Goal: Task Accomplishment & Management: Use online tool/utility

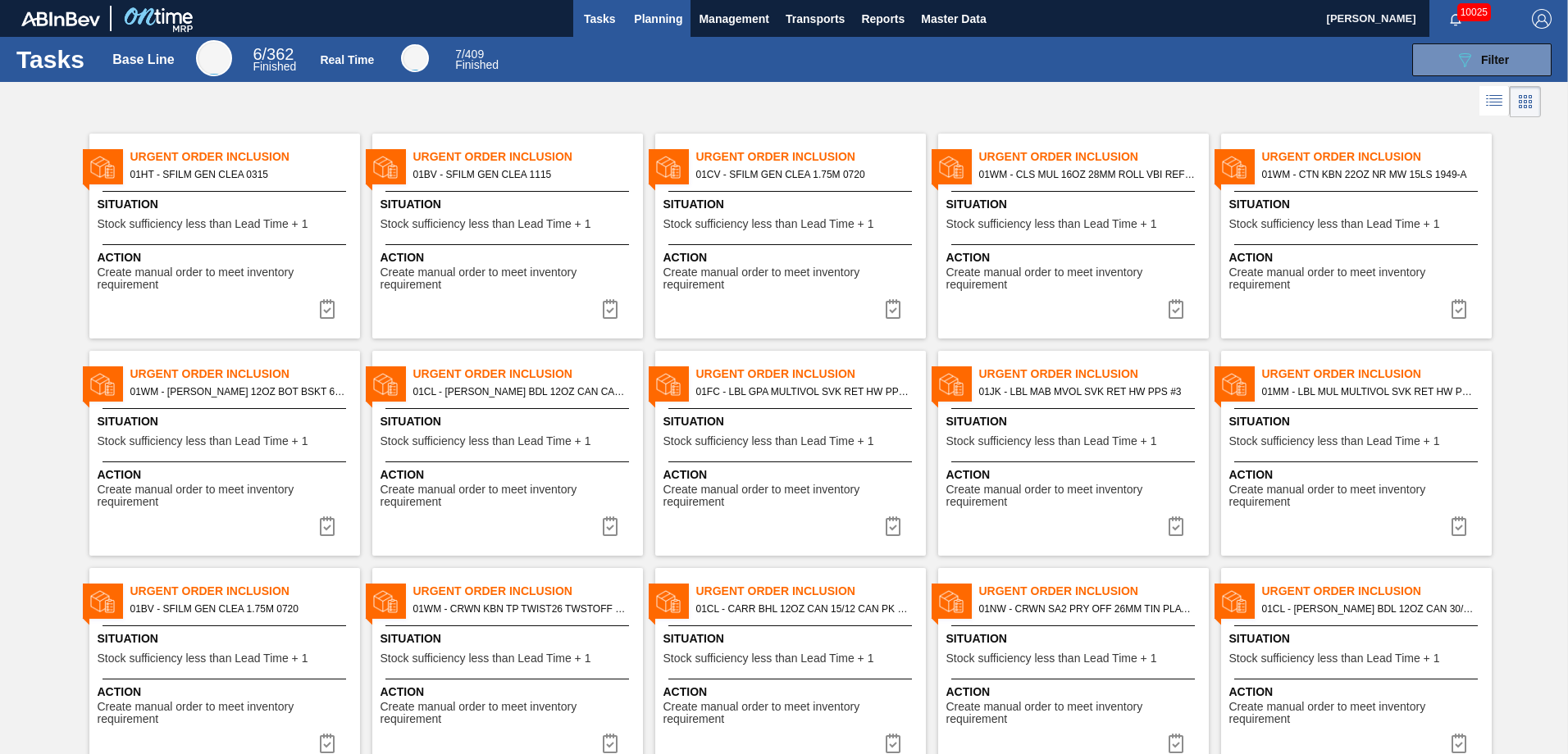
click at [643, 17] on span "Planning" at bounding box center [658, 18] width 48 height 19
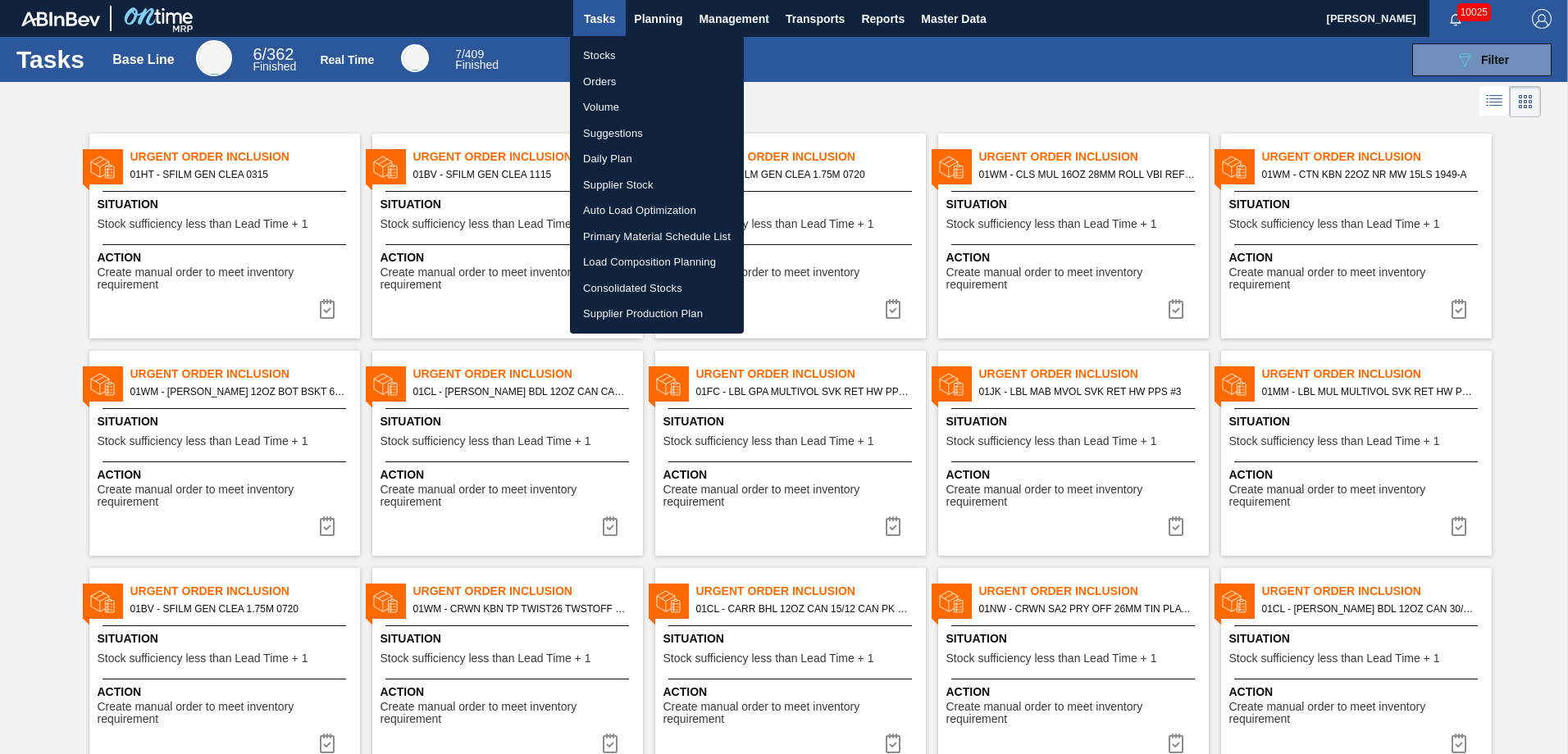
click at [609, 55] on li "Stocks" at bounding box center [657, 55] width 174 height 26
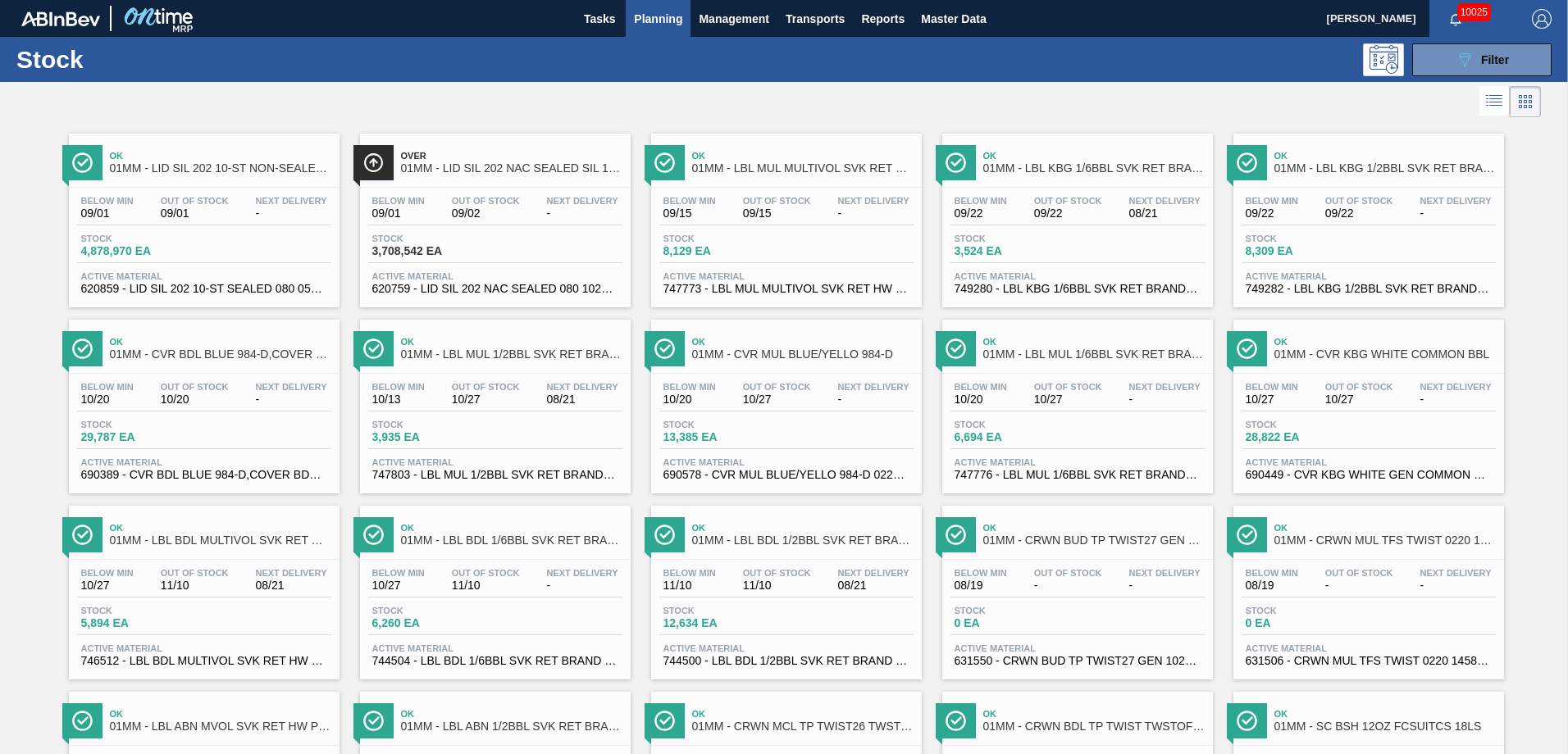
click at [1182, 106] on div at bounding box center [770, 102] width 1541 height 40
click at [657, 17] on span "Planning" at bounding box center [658, 18] width 48 height 19
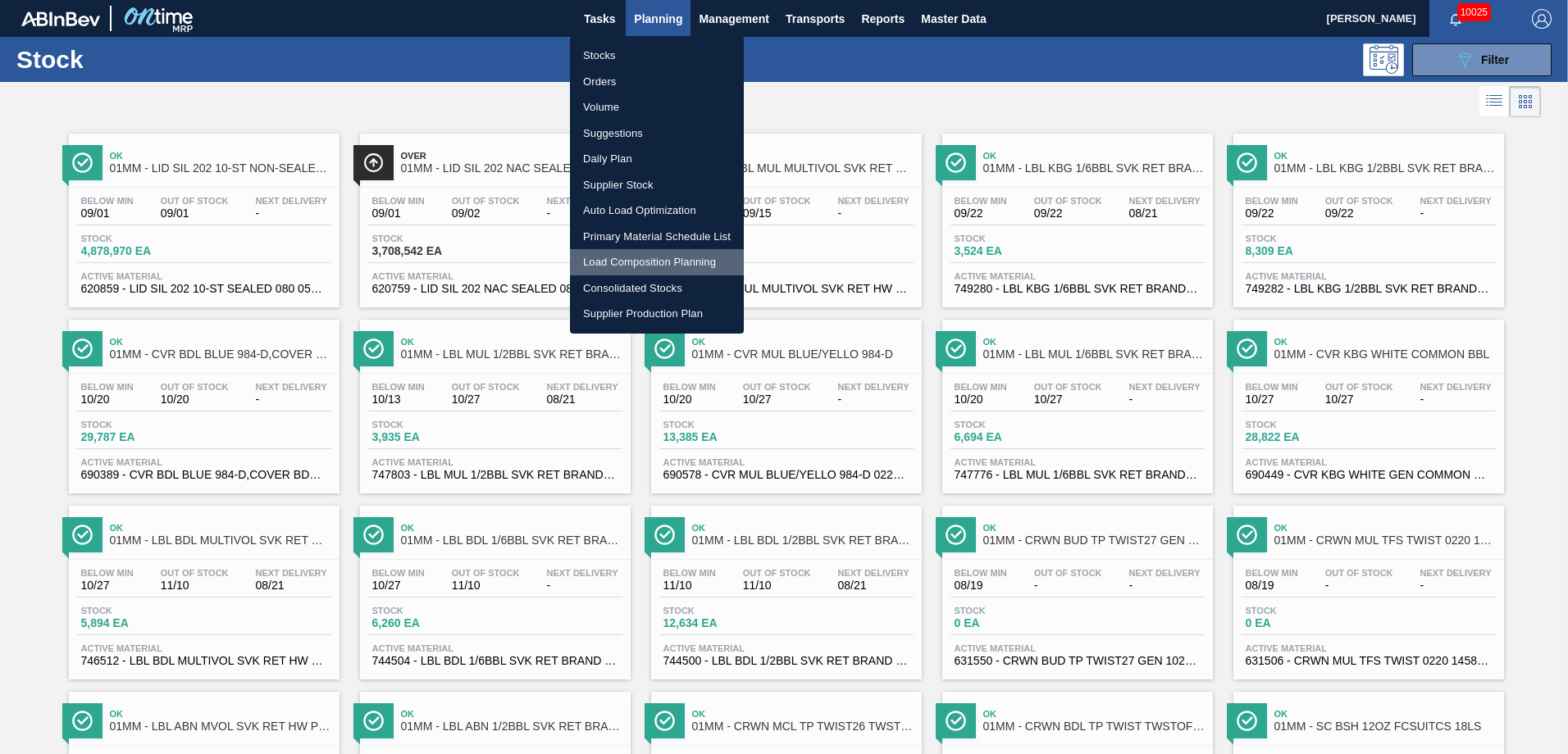
click at [612, 260] on li "Load Composition Planning" at bounding box center [657, 262] width 174 height 26
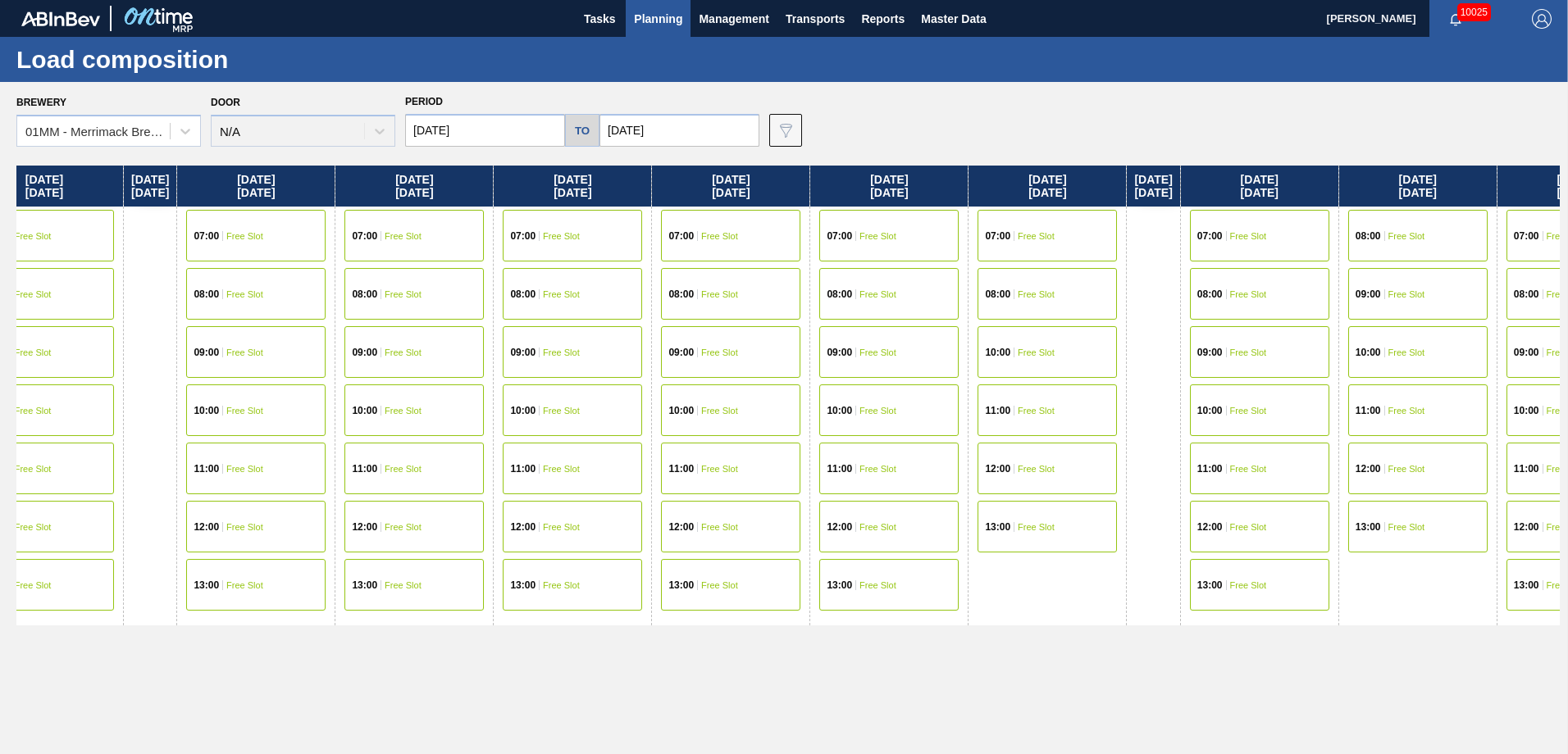
drag, startPoint x: 1301, startPoint y: 459, endPoint x: 588, endPoint y: 491, distance: 713.7
click at [585, 491] on div "[DATE] 07:00 Free Slot 08:00 Free Slot 09:00 Free Slot 10:00 Free Slot 11:00 Fr…" at bounding box center [788, 455] width 1543 height 580
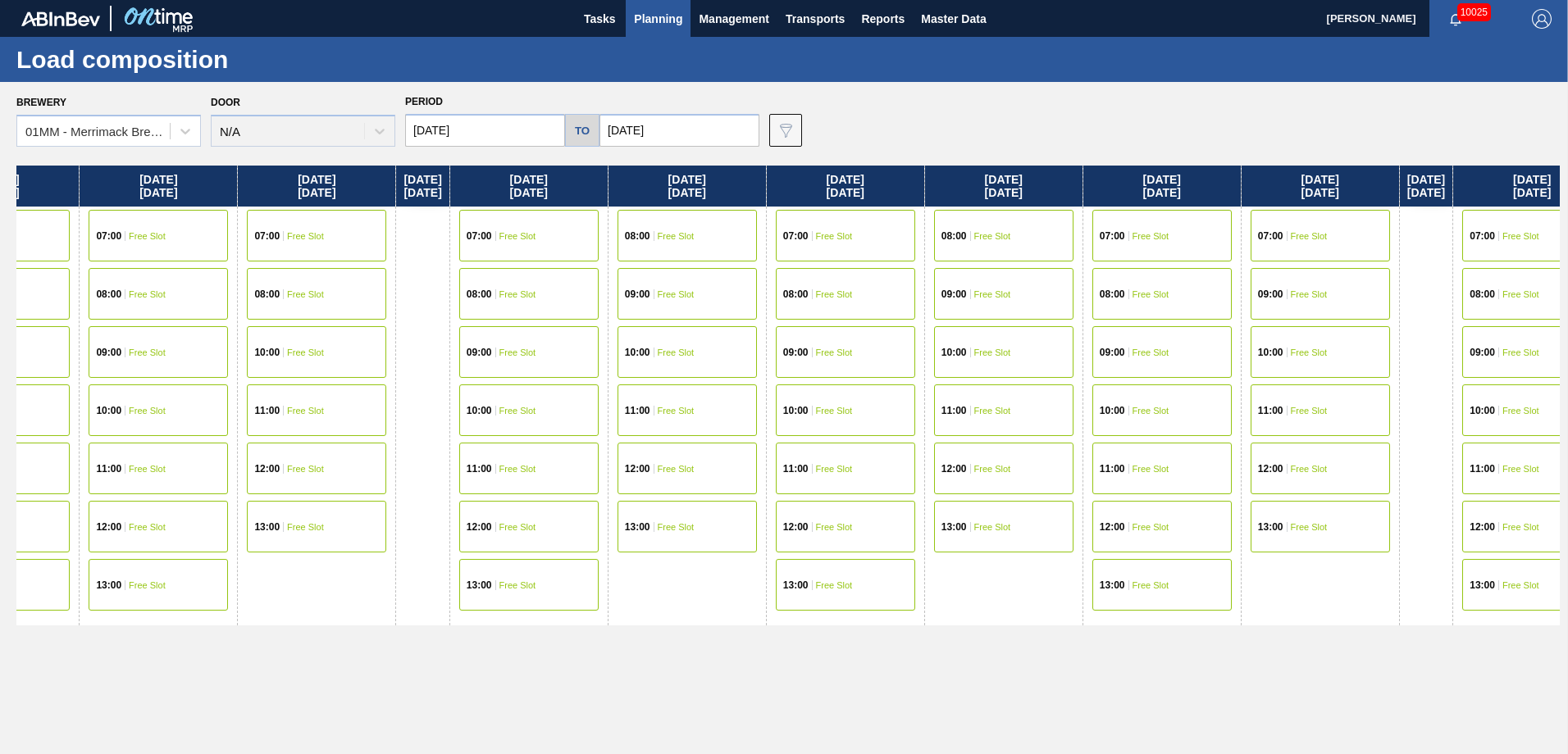
drag, startPoint x: 869, startPoint y: 419, endPoint x: 501, endPoint y: 416, distance: 368.0
click at [506, 418] on div "[DATE] 07:00 Free Slot 08:00 Free Slot 09:00 Free Slot 10:00 Free Slot 11:00 Fr…" at bounding box center [788, 455] width 1543 height 580
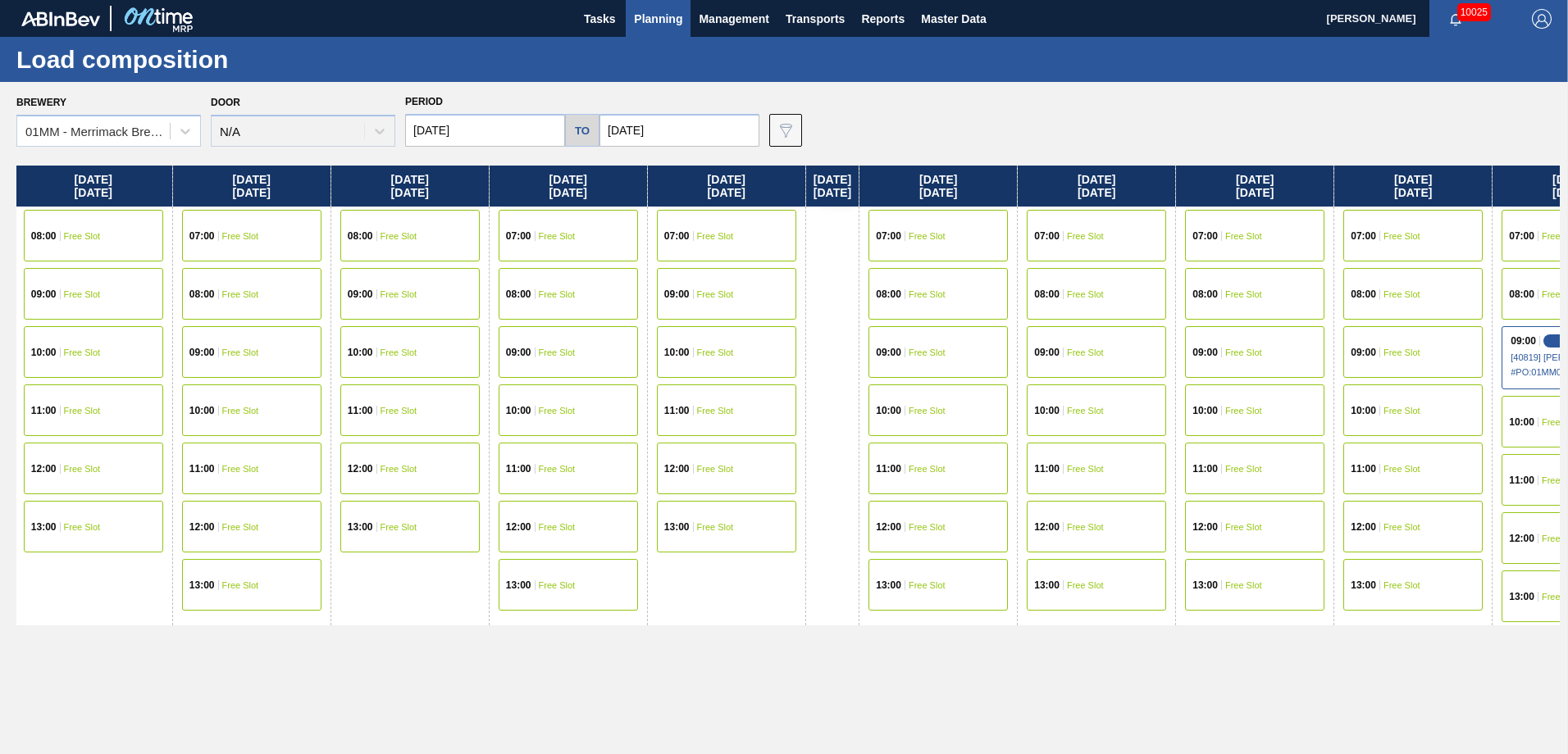
drag, startPoint x: 1079, startPoint y: 416, endPoint x: 534, endPoint y: 416, distance: 545.0
click at [534, 416] on div "[DATE] 07:00 Free Slot 08:00 Free Slot 09:00 Free Slot 10:00 Free Slot 11:00 Fr…" at bounding box center [788, 455] width 1543 height 580
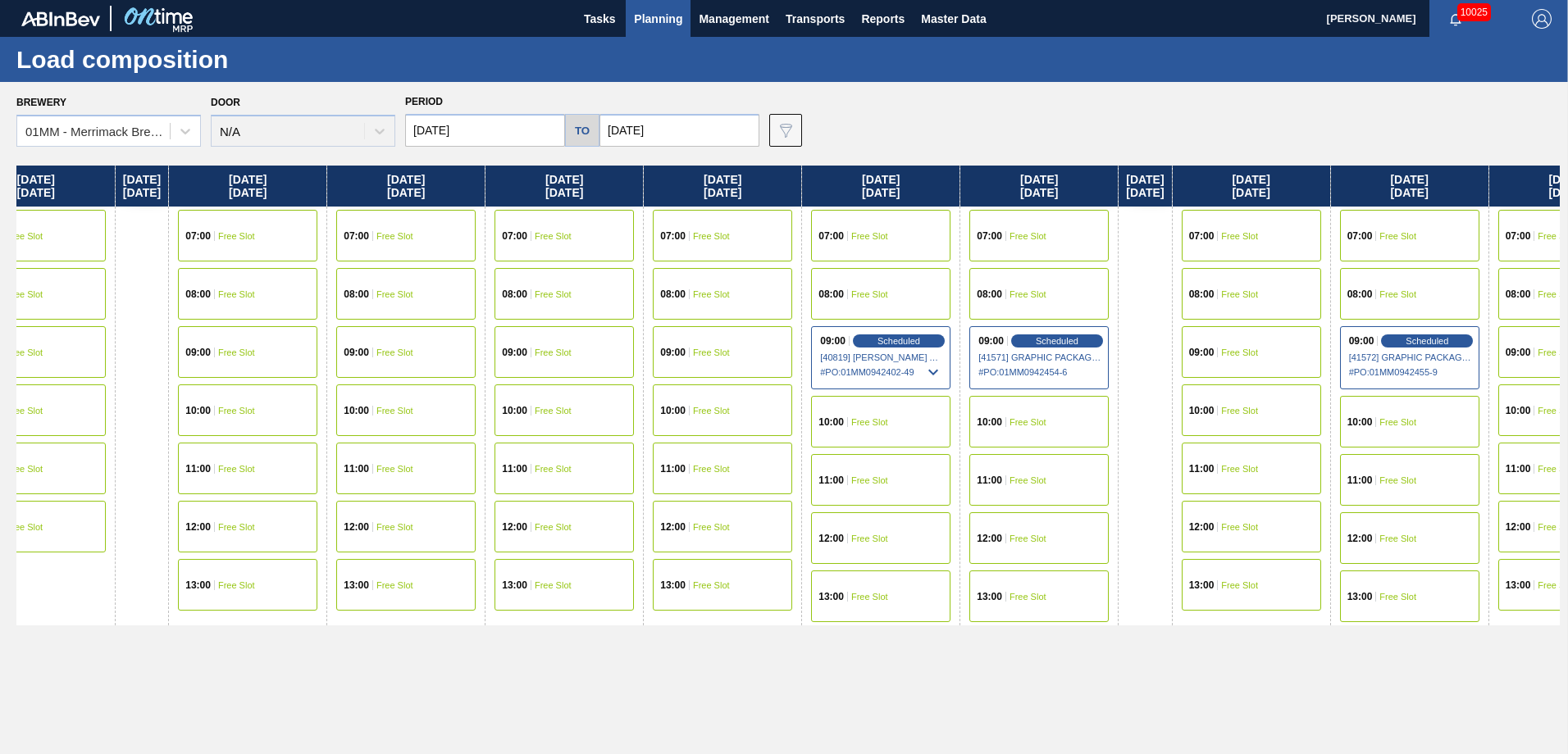
drag, startPoint x: 898, startPoint y: 485, endPoint x: 550, endPoint y: 482, distance: 348.0
click at [537, 485] on div "[DATE] 07:00 Free Slot 08:00 Free Slot 09:00 Free Slot 10:00 Free Slot 11:00 Fr…" at bounding box center [788, 455] width 1543 height 580
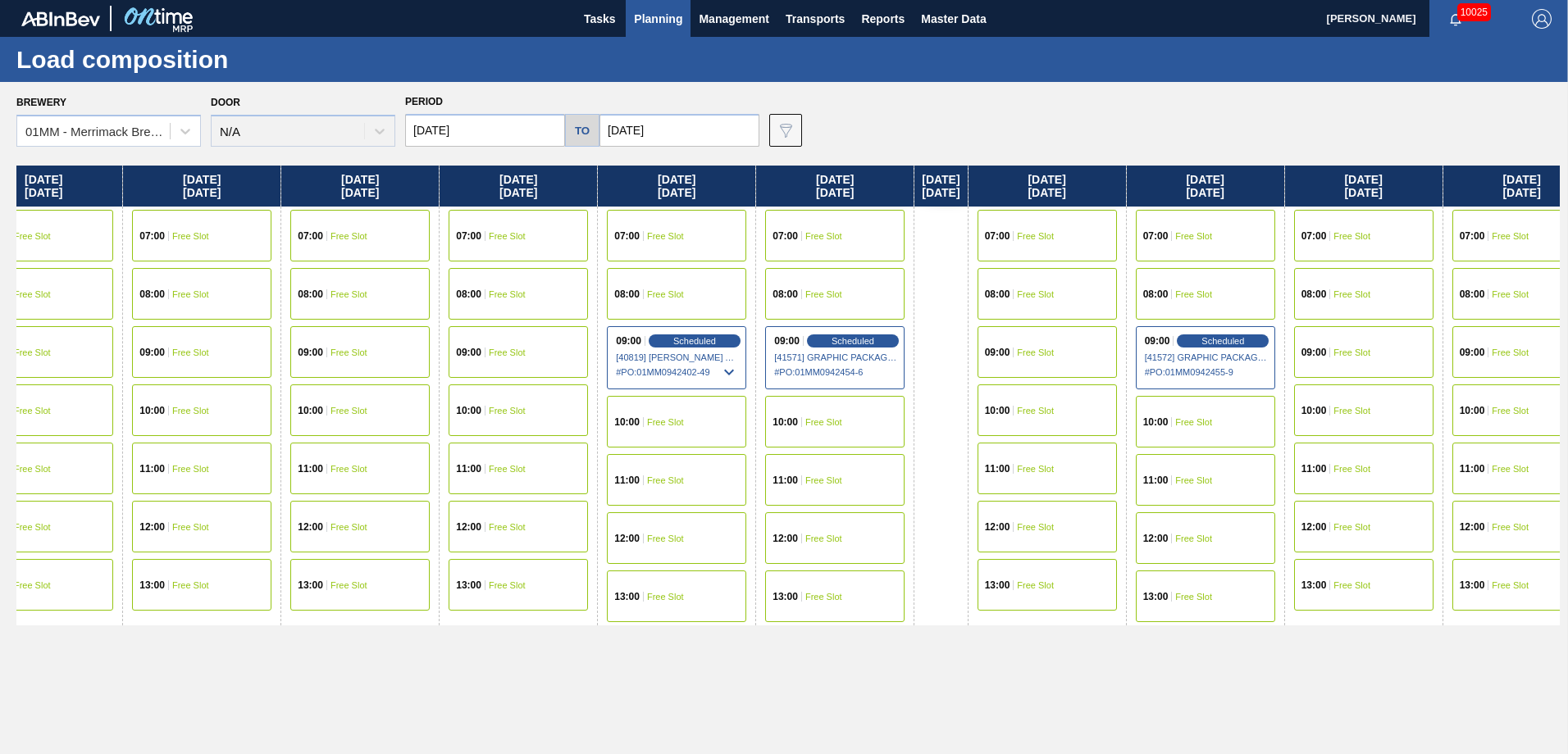
scroll to position [0, 2749]
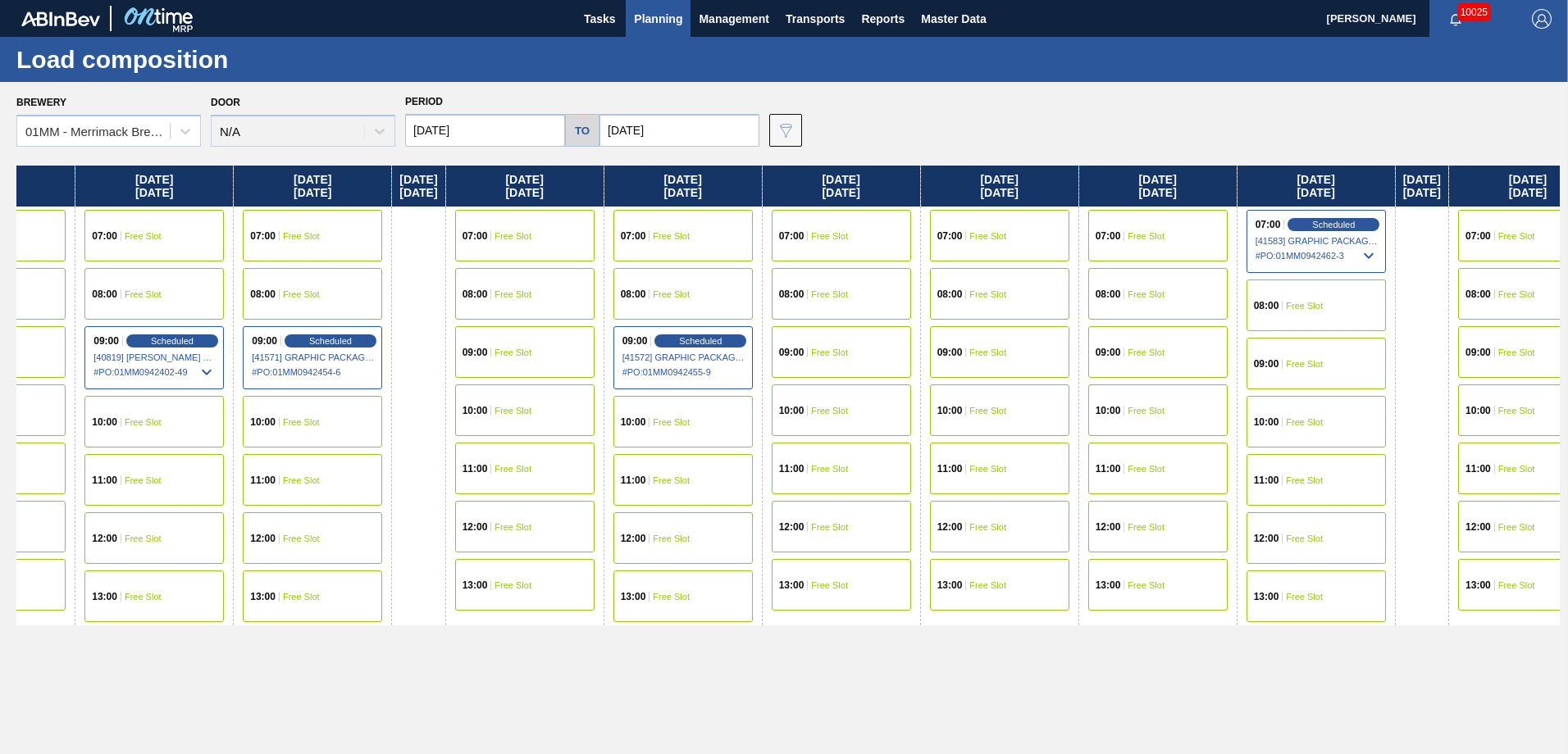
drag, startPoint x: 1100, startPoint y: 471, endPoint x: 358, endPoint y: 449, distance: 742.3
click at [332, 455] on div "[DATE] 07:00 Free Slot 08:00 Free Slot 09:00 Free Slot 10:00 Free Slot 11:00 Fr…" at bounding box center [788, 455] width 1543 height 580
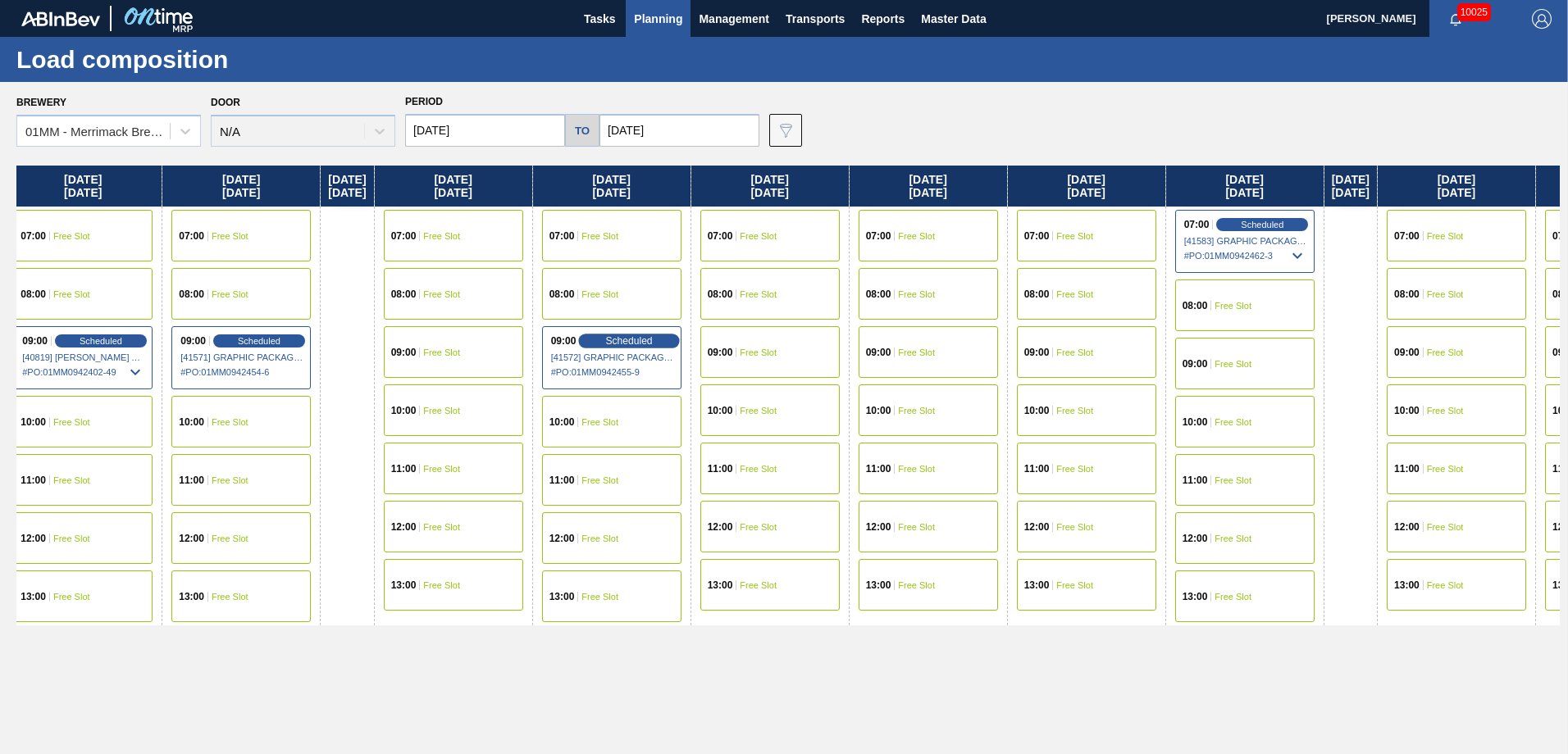
click at [652, 339] on span "Scheduled" at bounding box center [629, 340] width 46 height 11
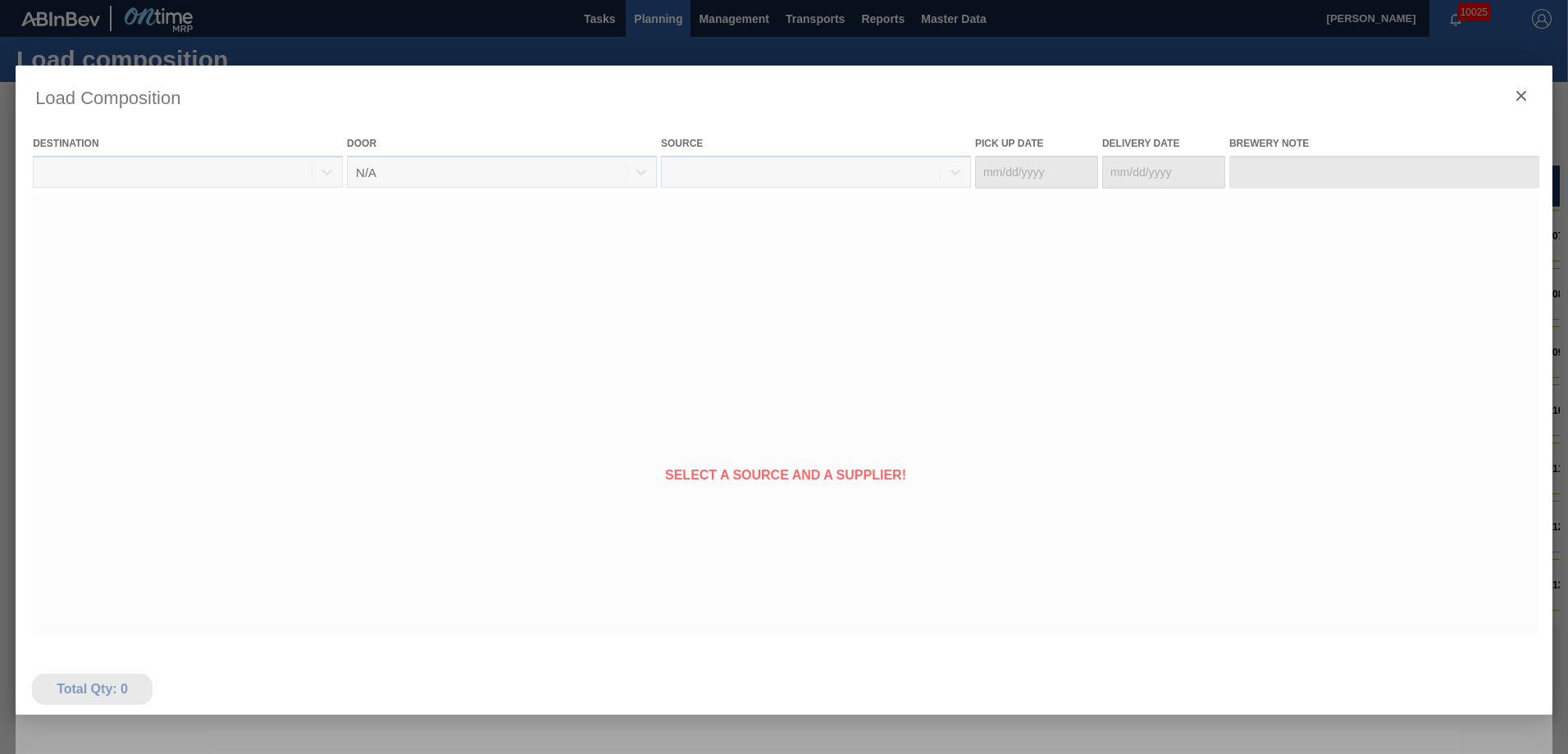
type Date "[DATE]"
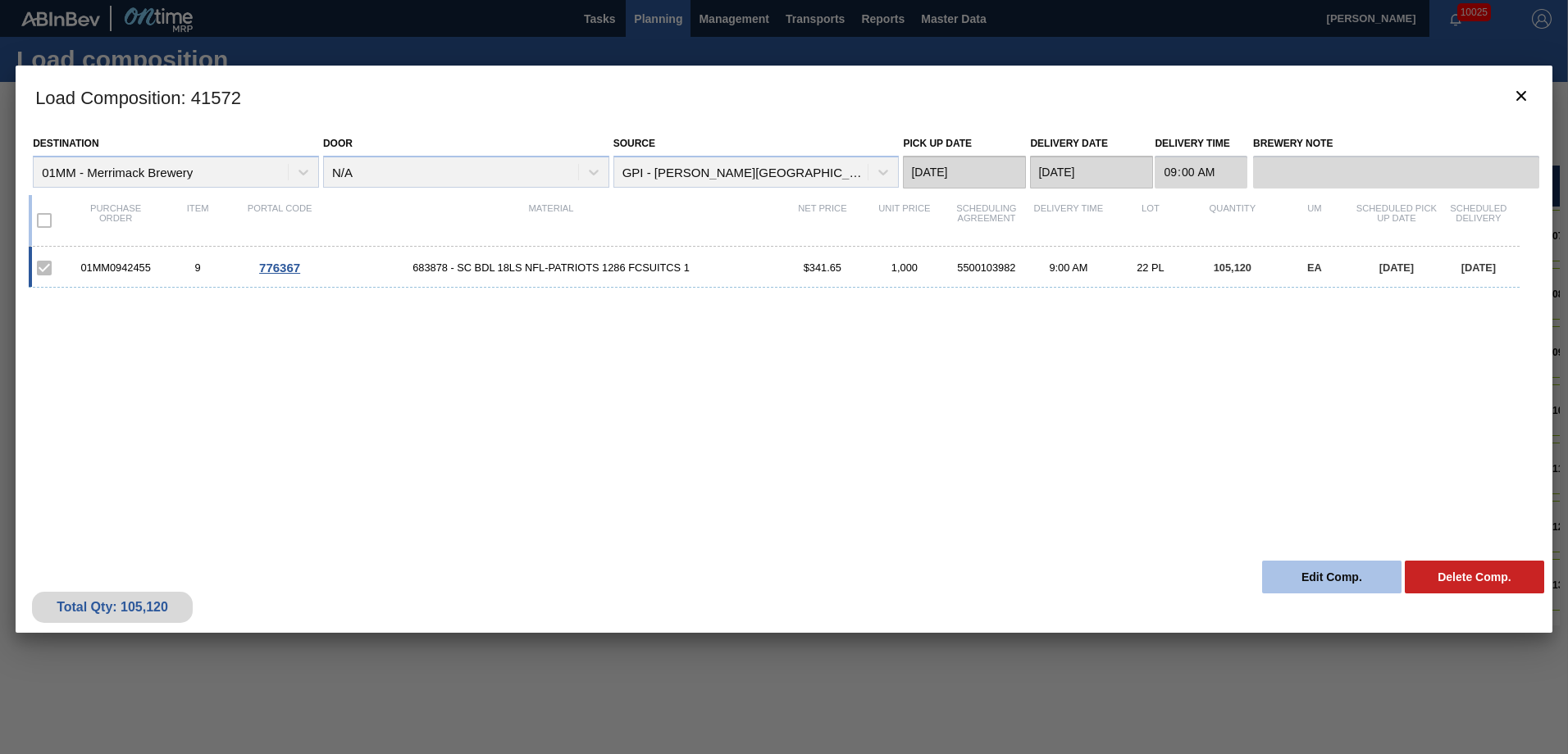
click at [1327, 573] on button "Edit Comp." at bounding box center [1332, 577] width 139 height 33
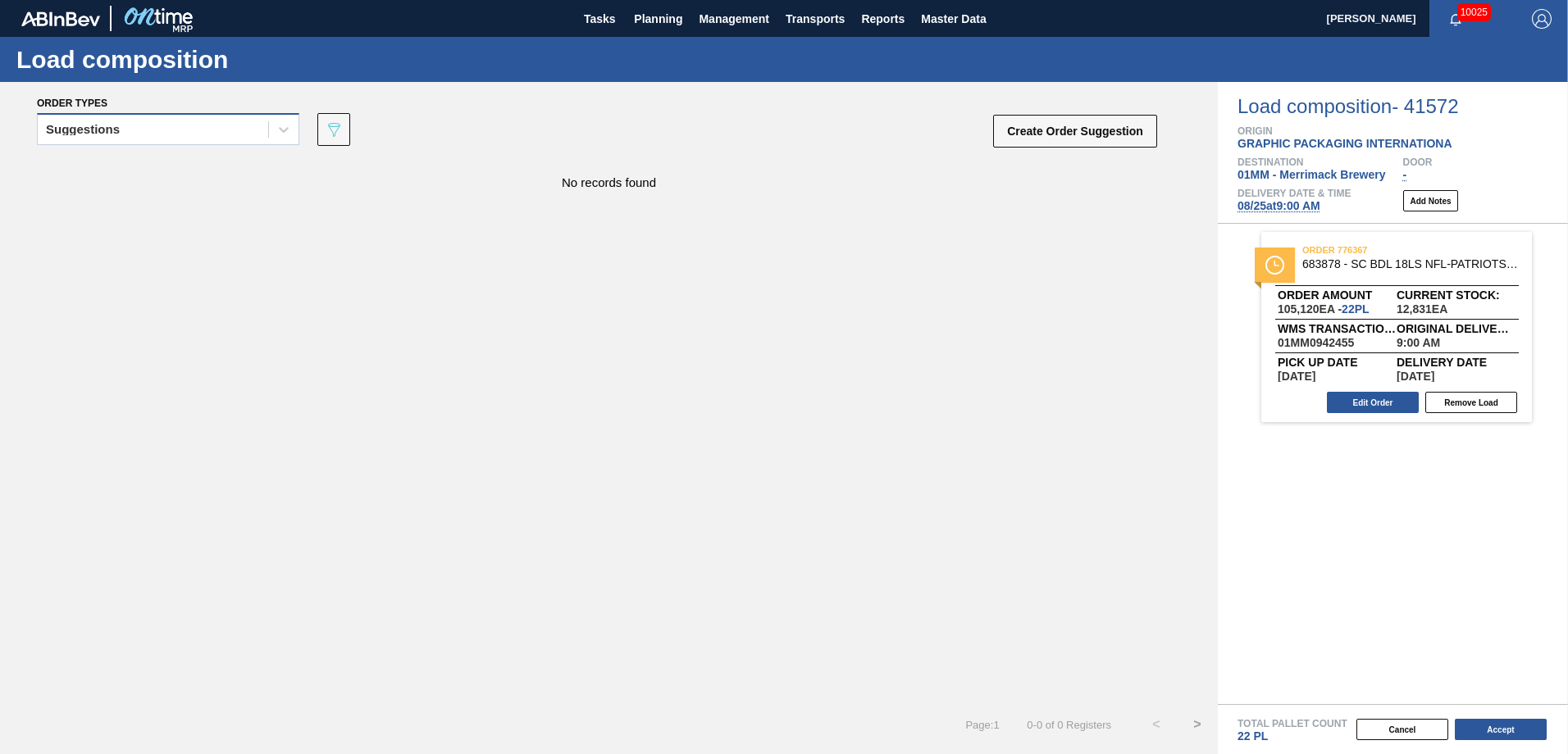
click at [237, 132] on div "Suggestions" at bounding box center [153, 130] width 230 height 24
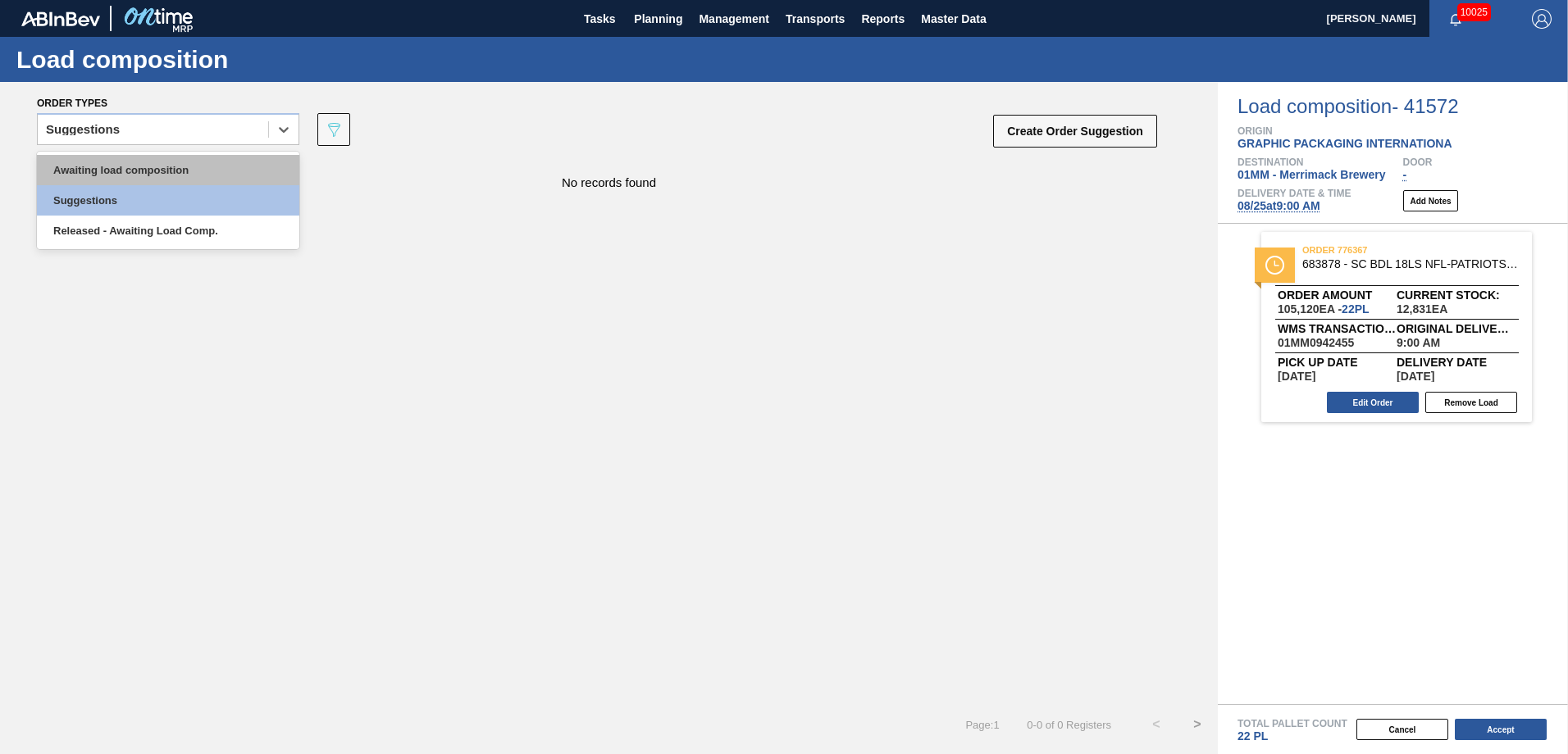
click at [171, 164] on div "Awaiting load composition" at bounding box center [167, 169] width 262 height 30
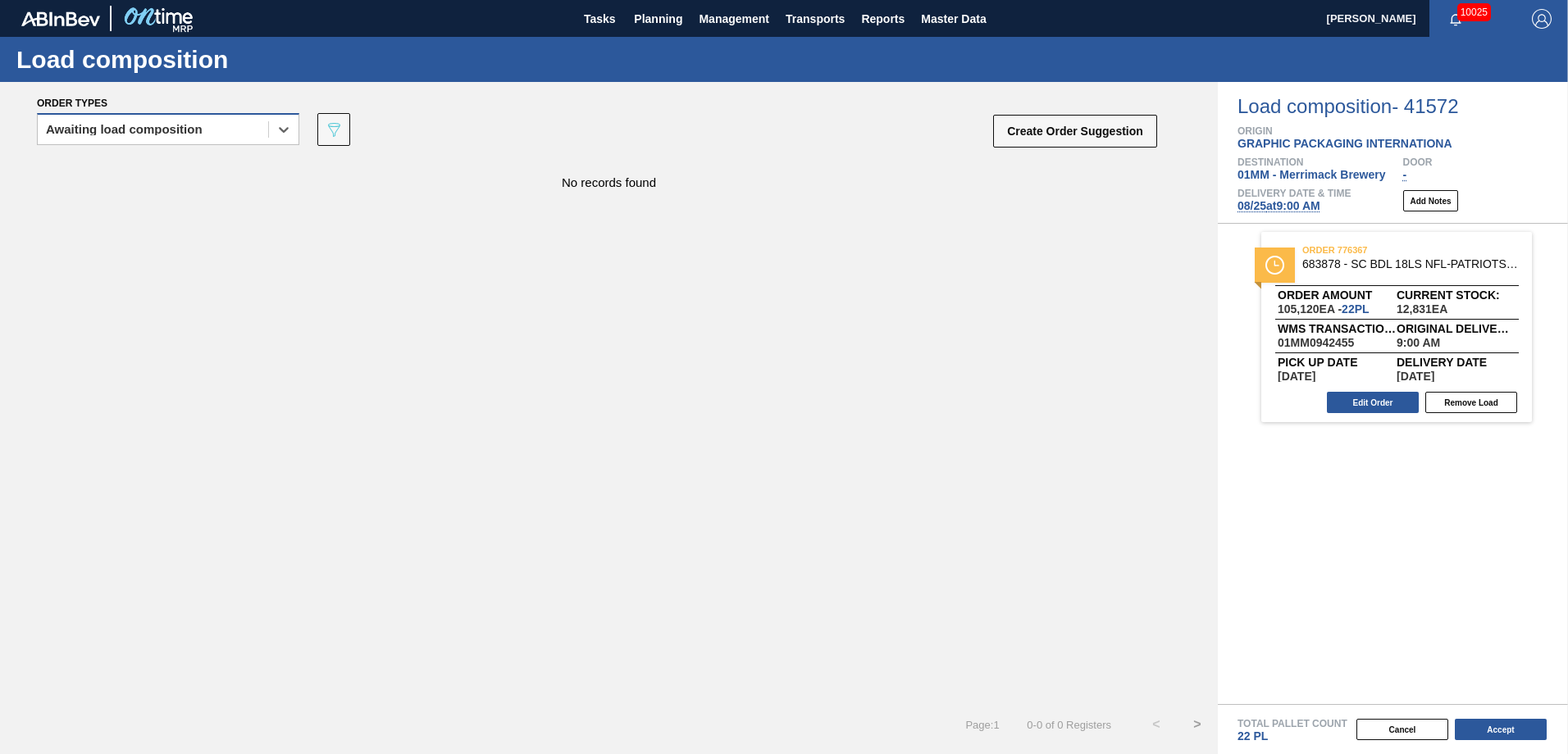
click at [226, 128] on div "Awaiting load composition" at bounding box center [153, 130] width 230 height 24
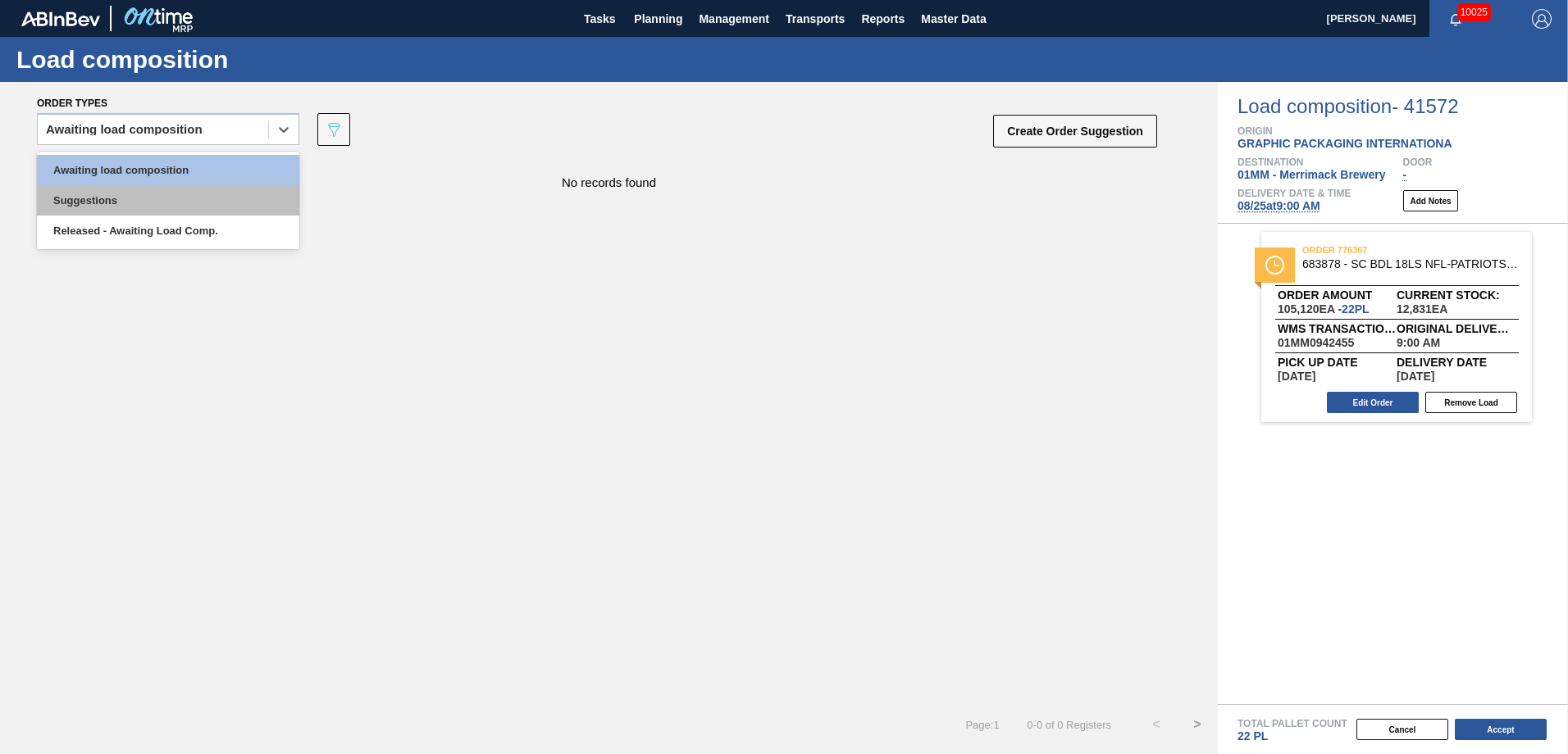
click at [169, 205] on div "Suggestions" at bounding box center [167, 199] width 262 height 30
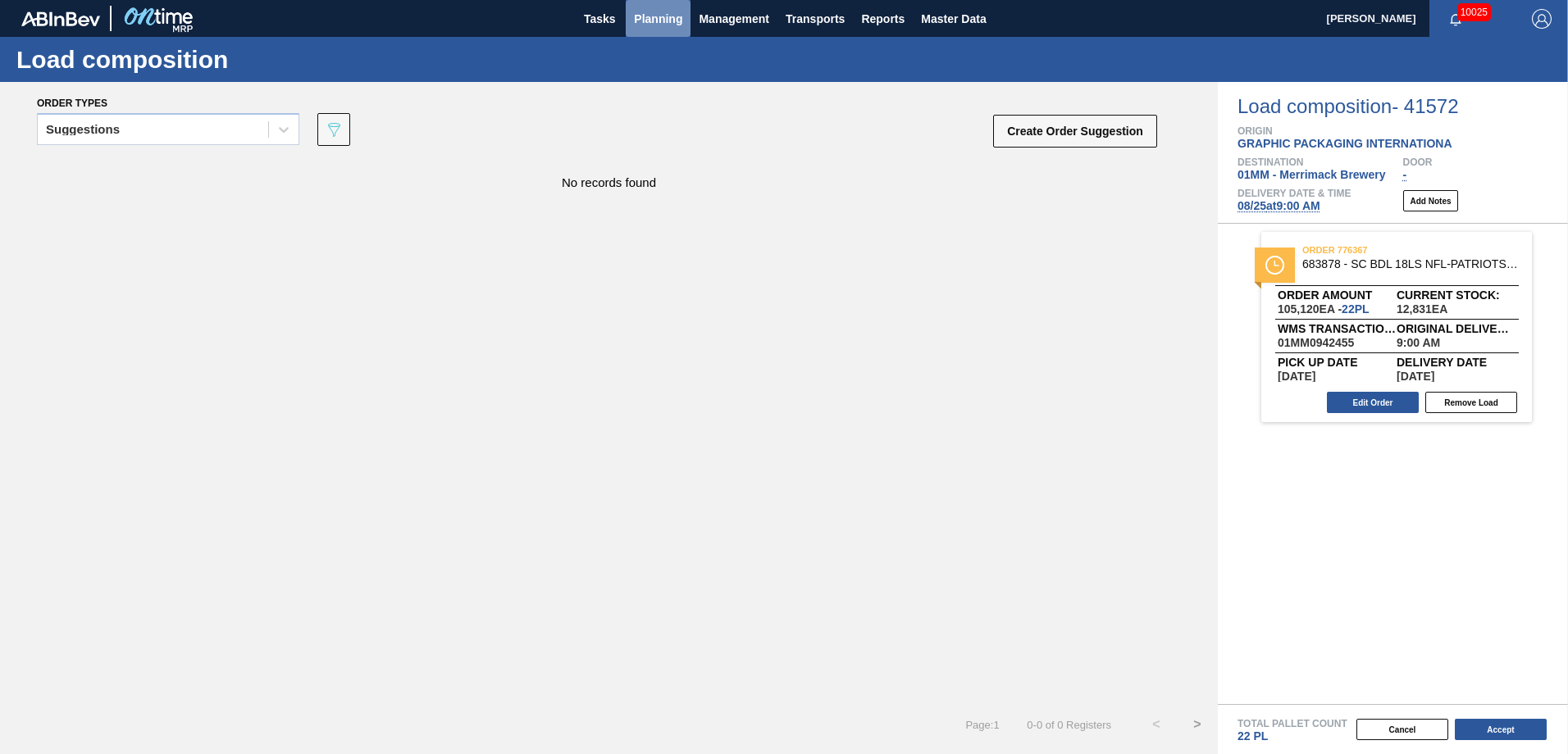
click at [656, 20] on span "Planning" at bounding box center [658, 18] width 48 height 19
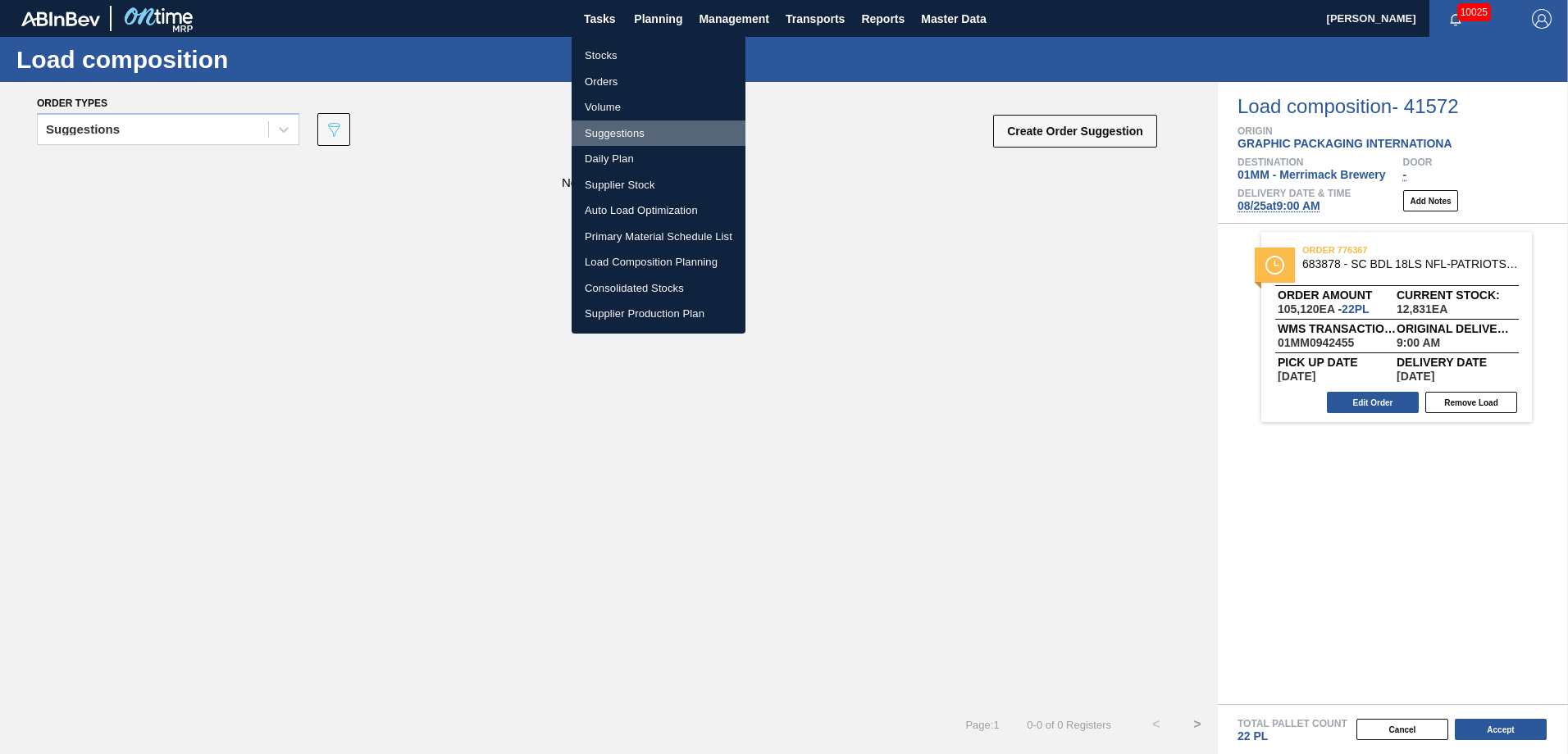
click at [628, 134] on li "Suggestions" at bounding box center [658, 134] width 174 height 26
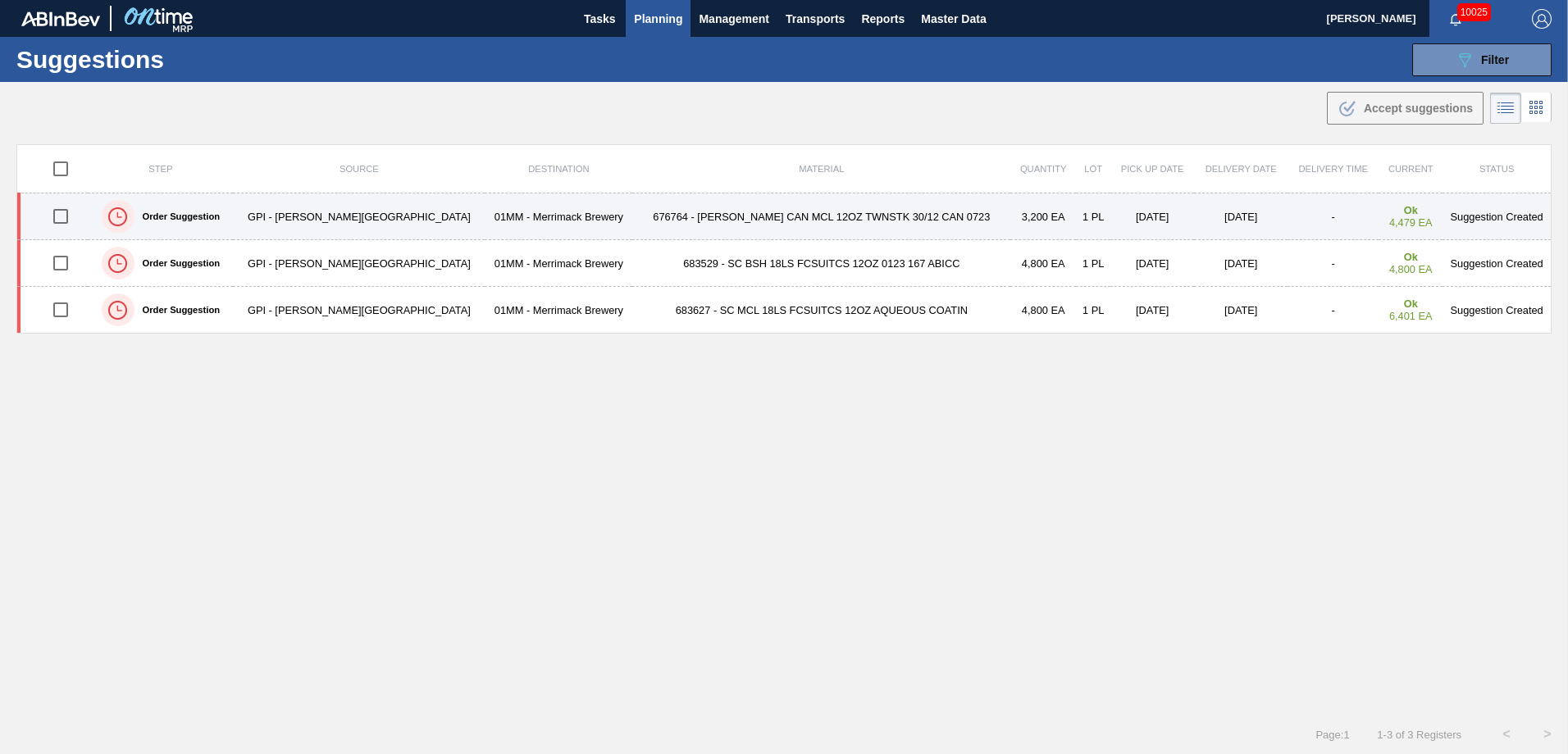
click at [63, 211] on input "checkbox" at bounding box center [61, 217] width 35 height 35
checkbox input "true"
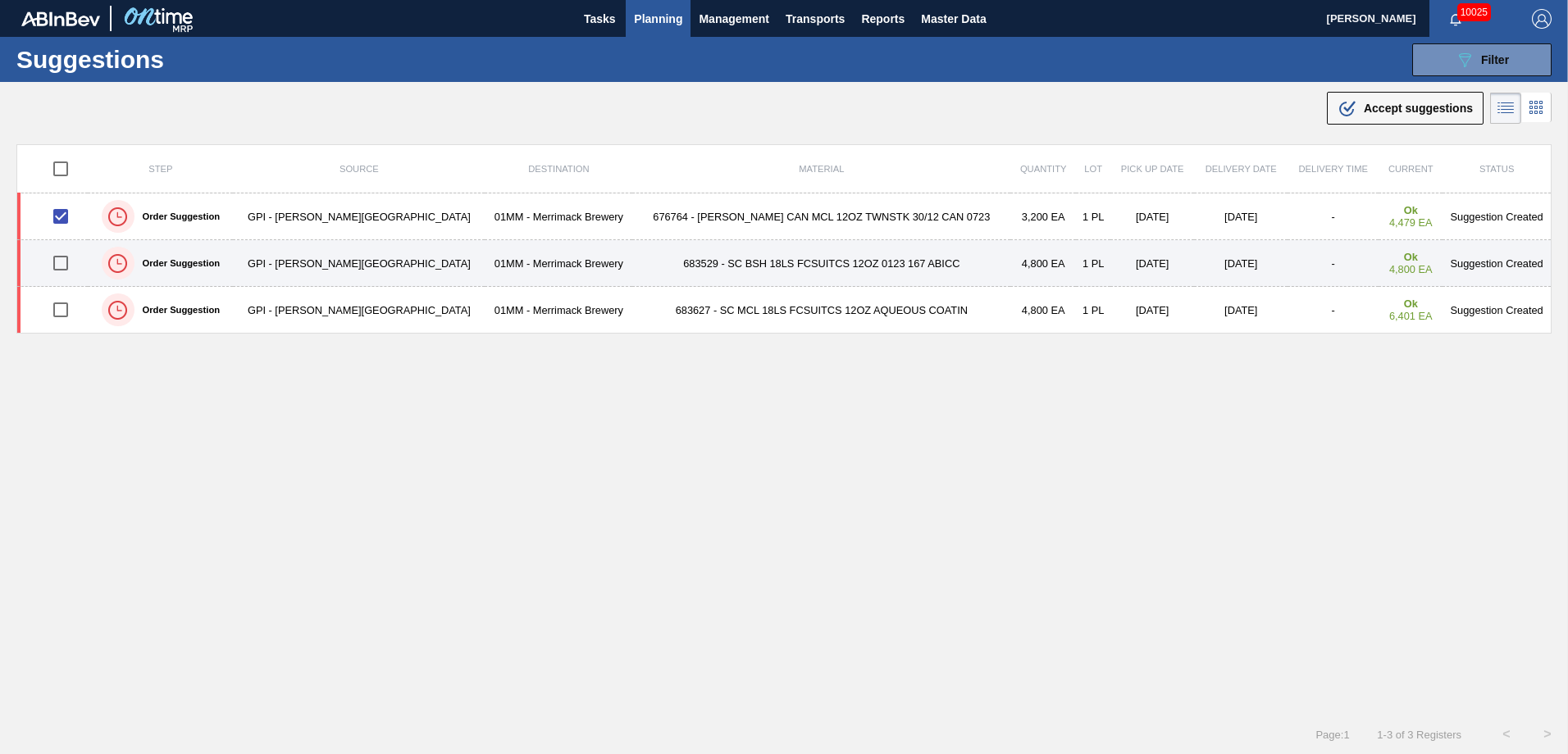
click at [62, 262] on input "checkbox" at bounding box center [61, 263] width 35 height 35
checkbox input "true"
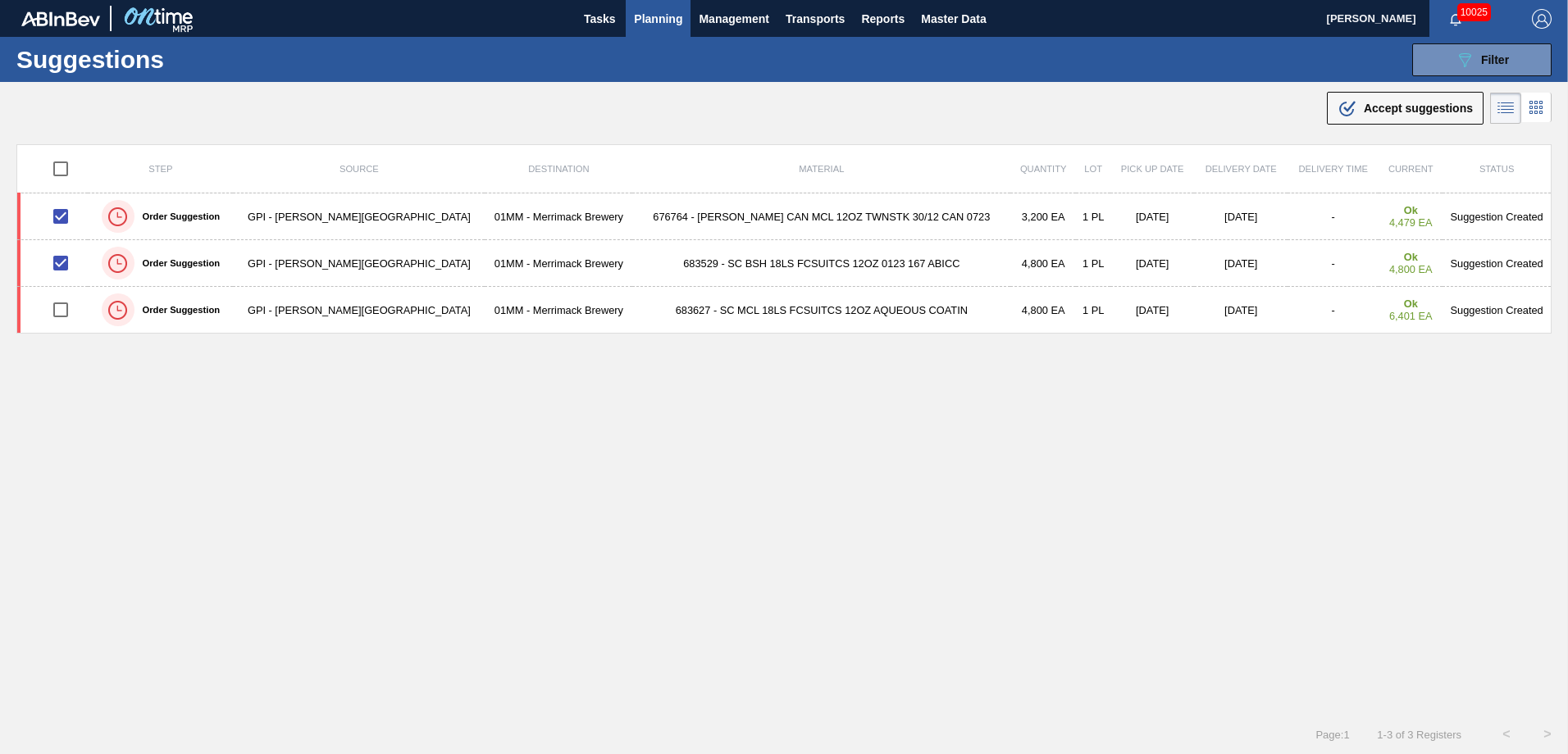
click at [1401, 107] on span "Accept suggestions" at bounding box center [1418, 108] width 109 height 14
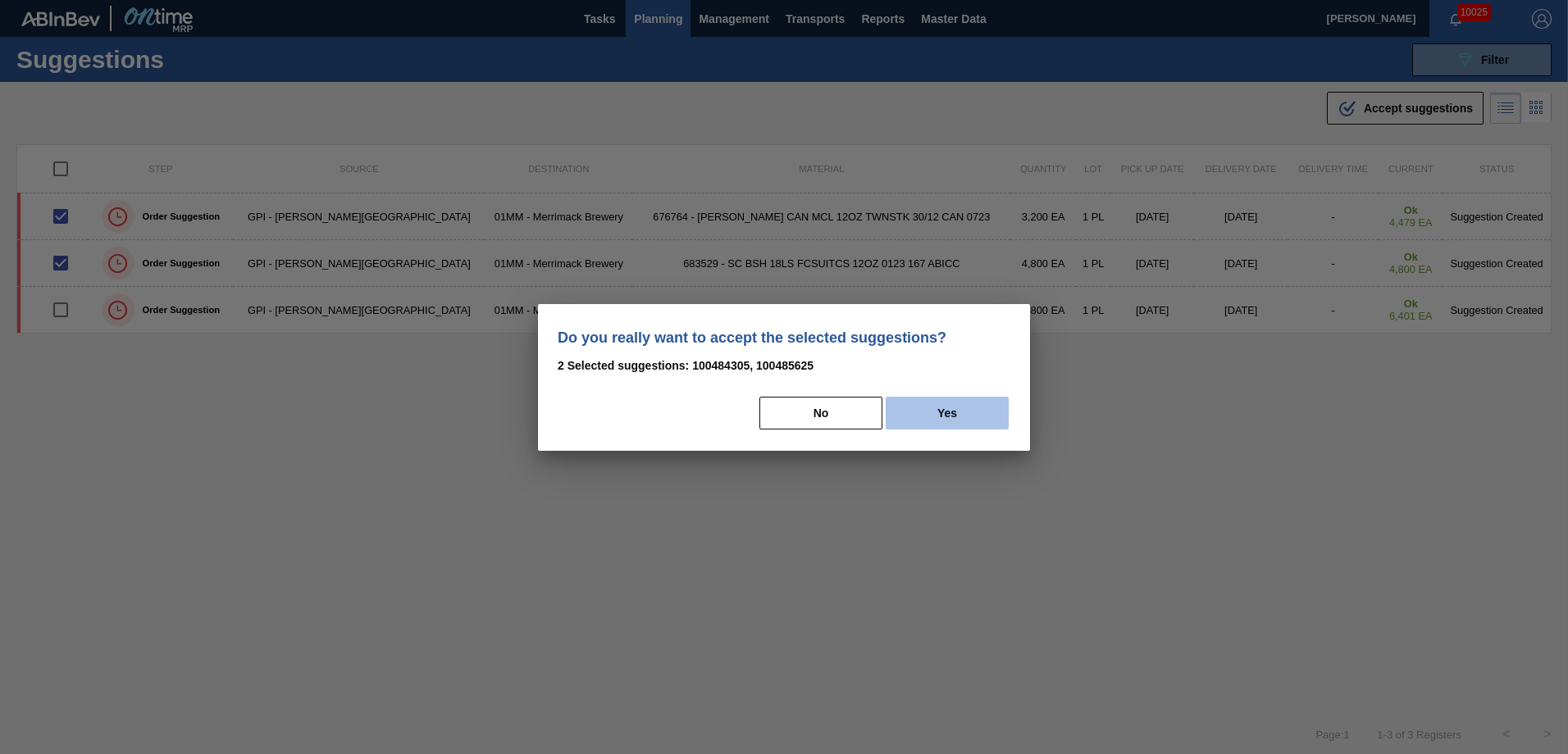
click at [961, 407] on button "Yes" at bounding box center [947, 413] width 123 height 33
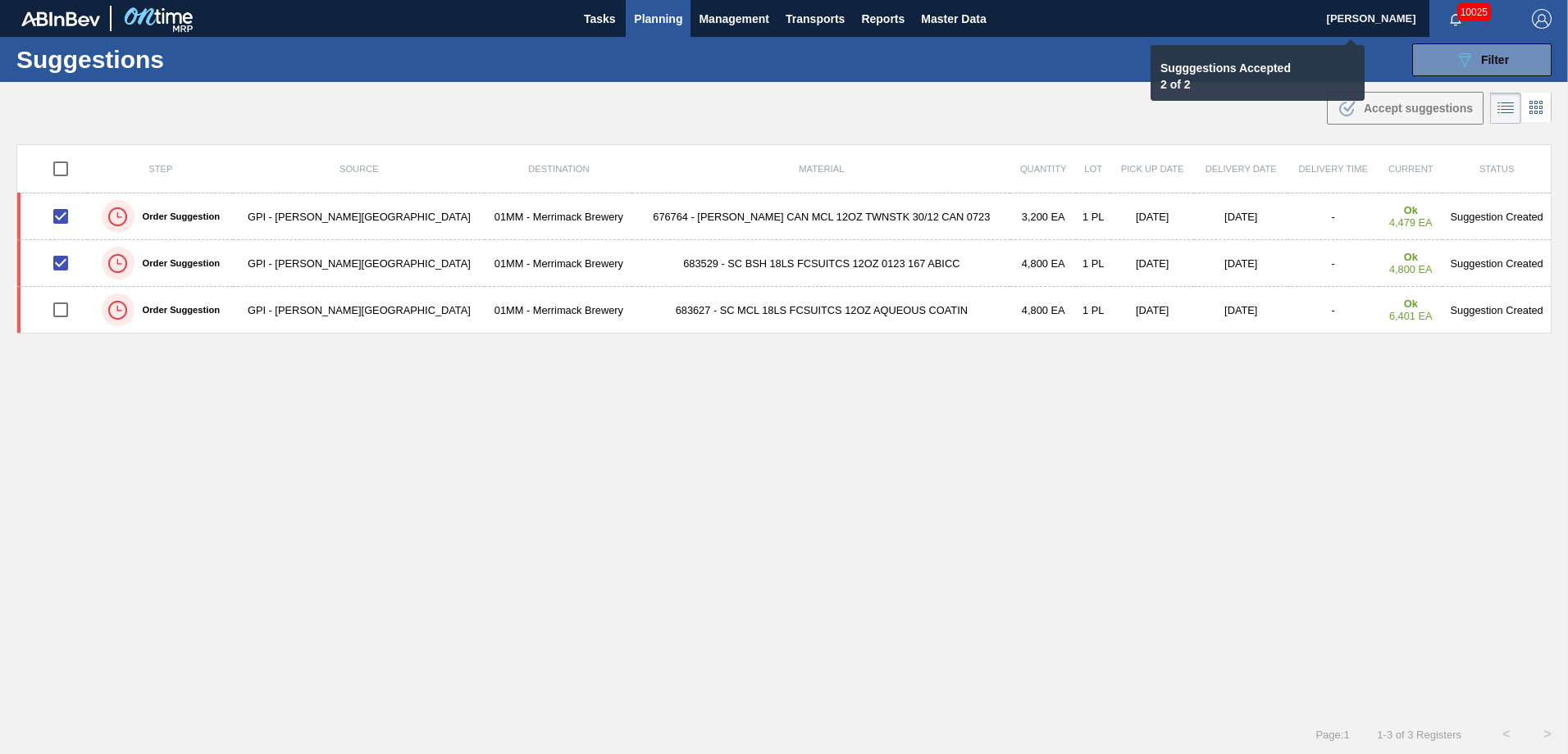
checkbox input "false"
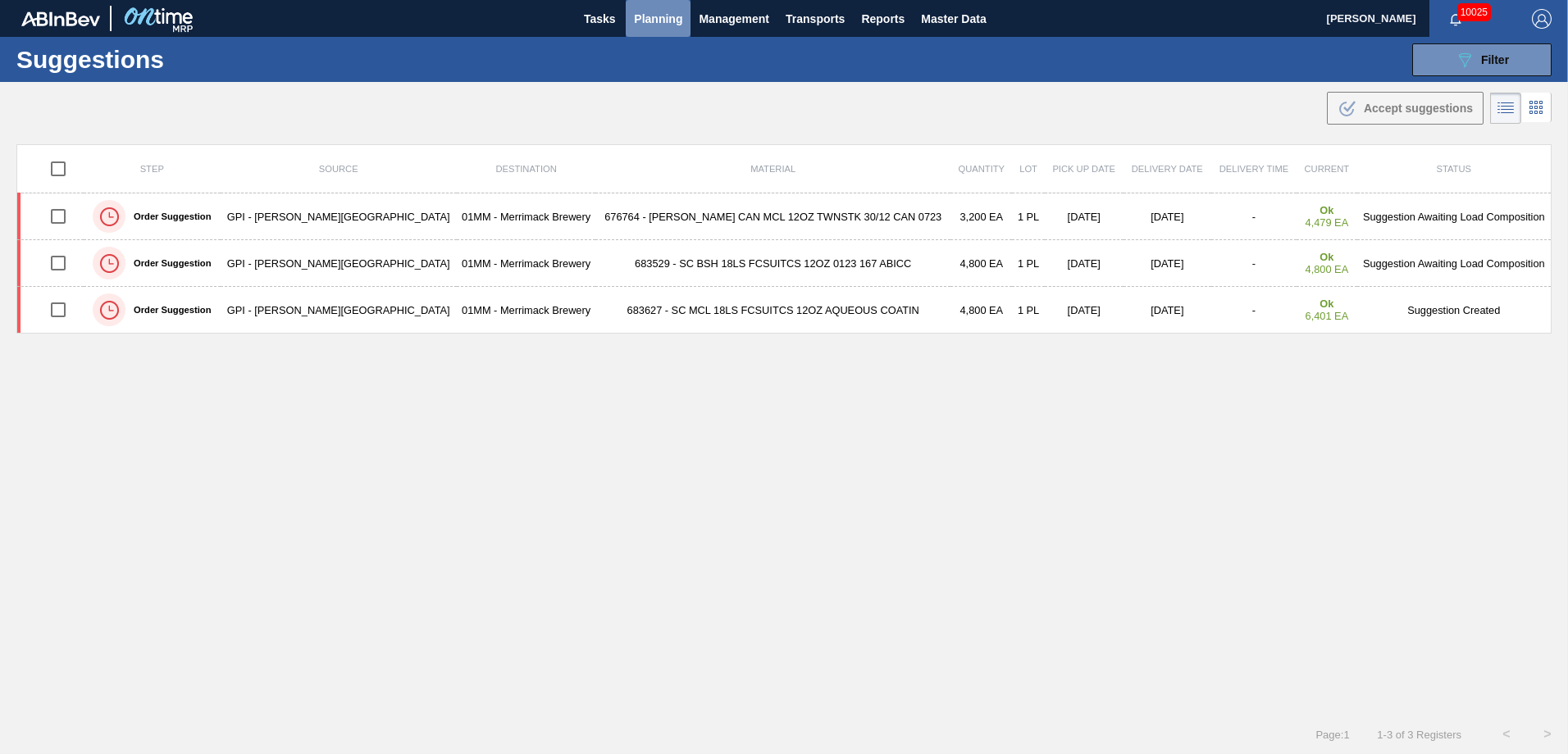
click at [657, 26] on span "Planning" at bounding box center [658, 18] width 48 height 19
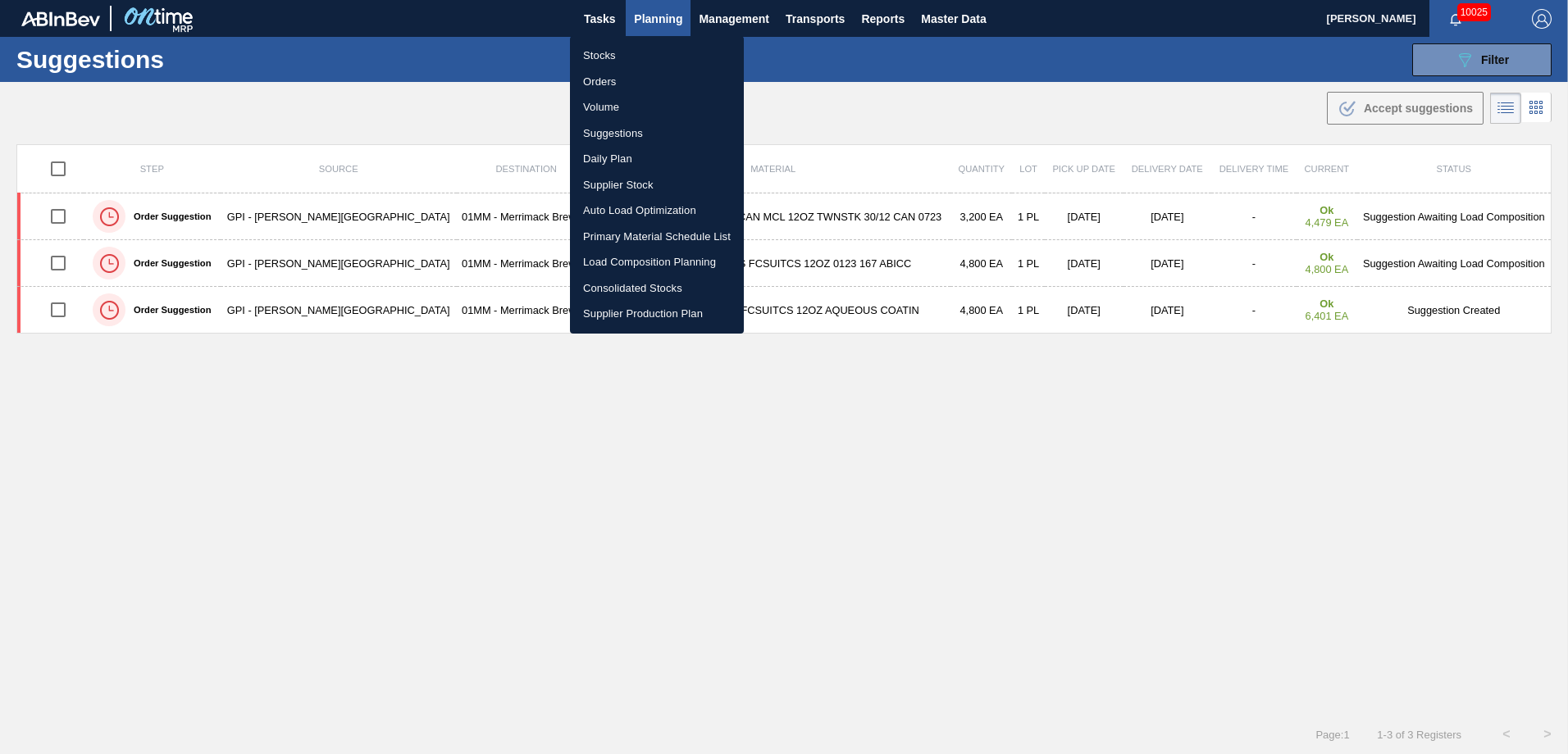
click at [625, 260] on li "Load Composition Planning" at bounding box center [657, 262] width 174 height 26
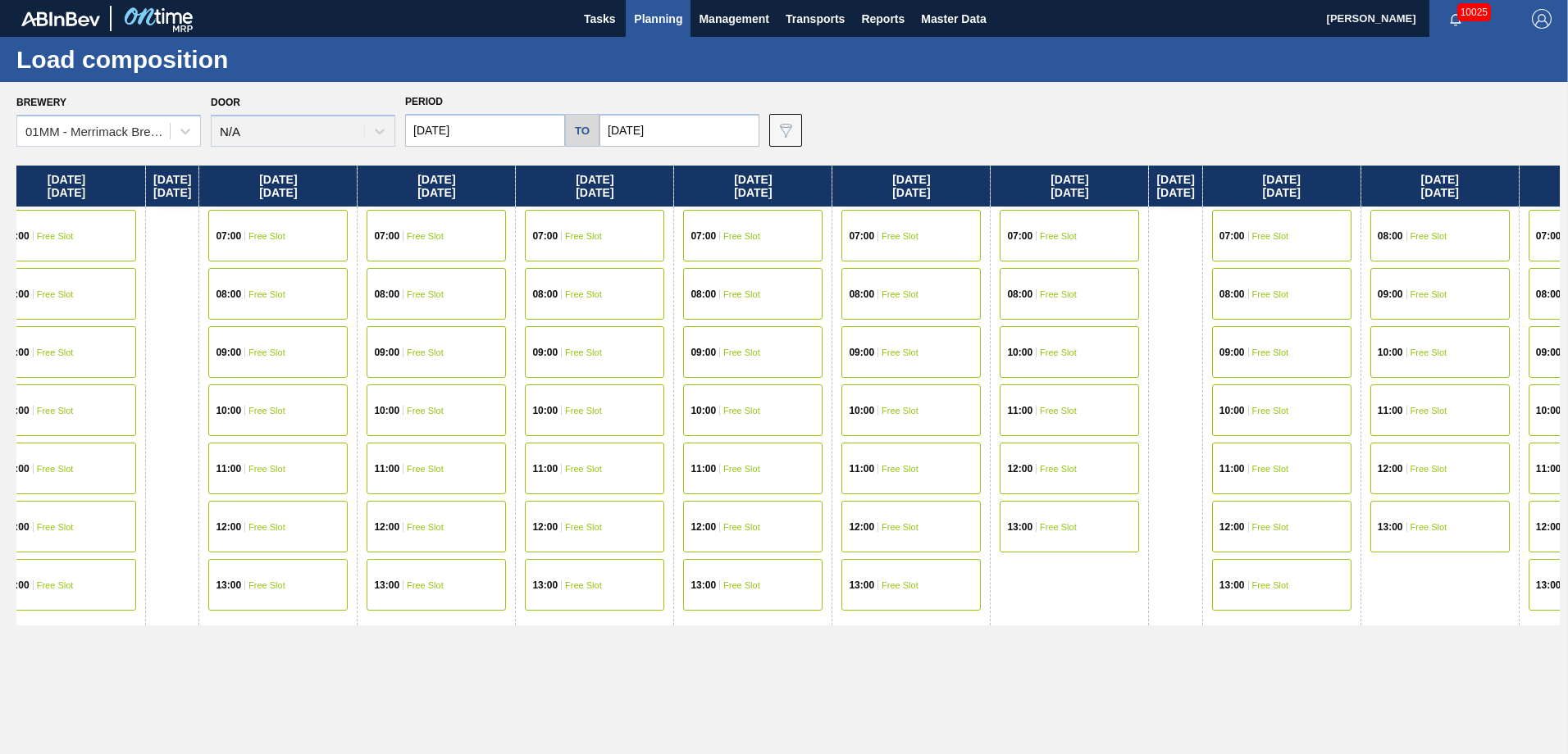
drag, startPoint x: 1229, startPoint y: 410, endPoint x: 702, endPoint y: 403, distance: 527.0
click at [725, 403] on div "[DATE] 07:00 Free Slot 08:00 Free Slot 09:00 Free Slot 10:00 Free Slot 11:00 Fr…" at bounding box center [788, 455] width 1543 height 580
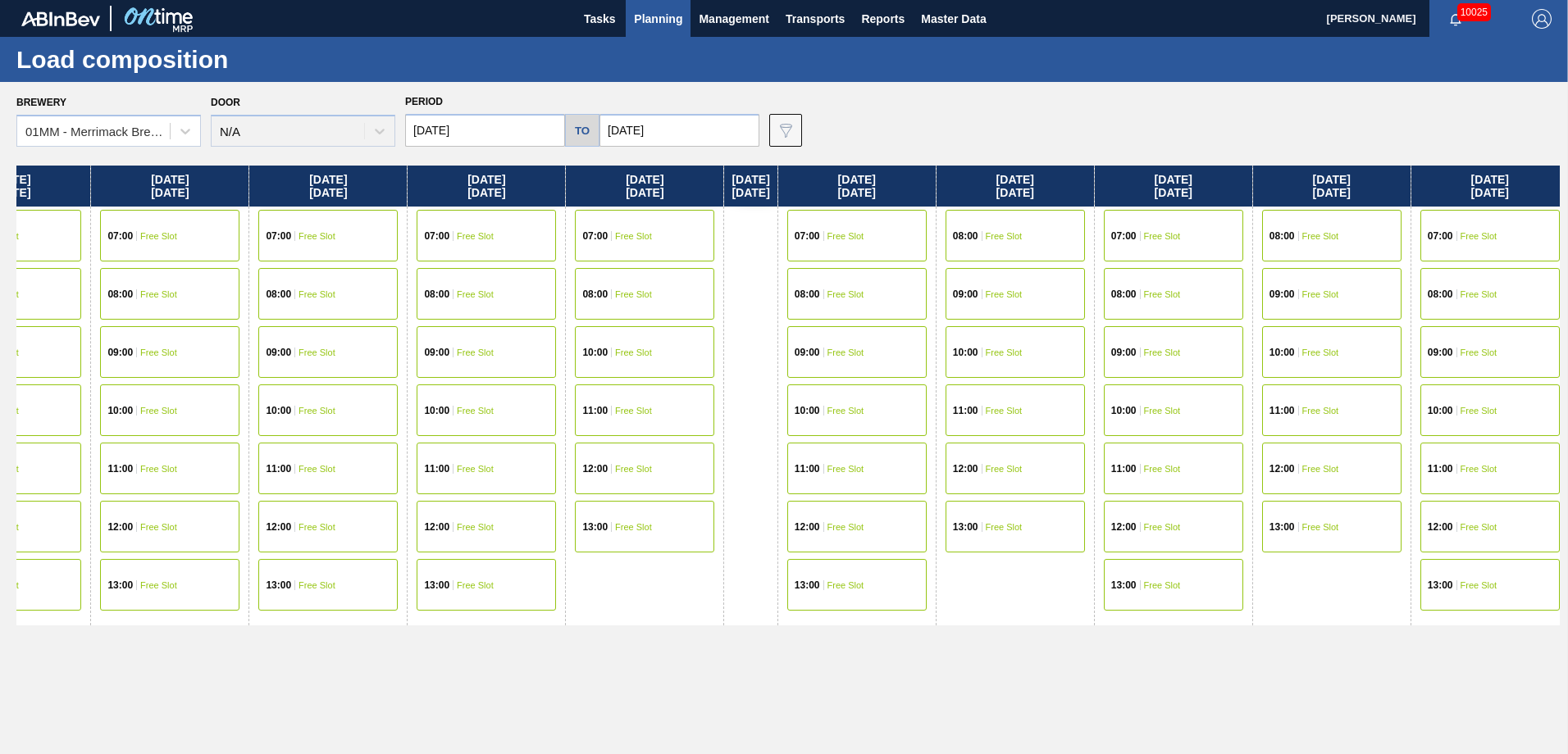
drag, startPoint x: 1030, startPoint y: 395, endPoint x: 873, endPoint y: 395, distance: 157.0
click at [885, 395] on div "[DATE] 07:00 Free Slot 08:00 Free Slot 09:00 Free Slot 10:00 Free Slot 11:00 Fr…" at bounding box center [788, 455] width 1543 height 580
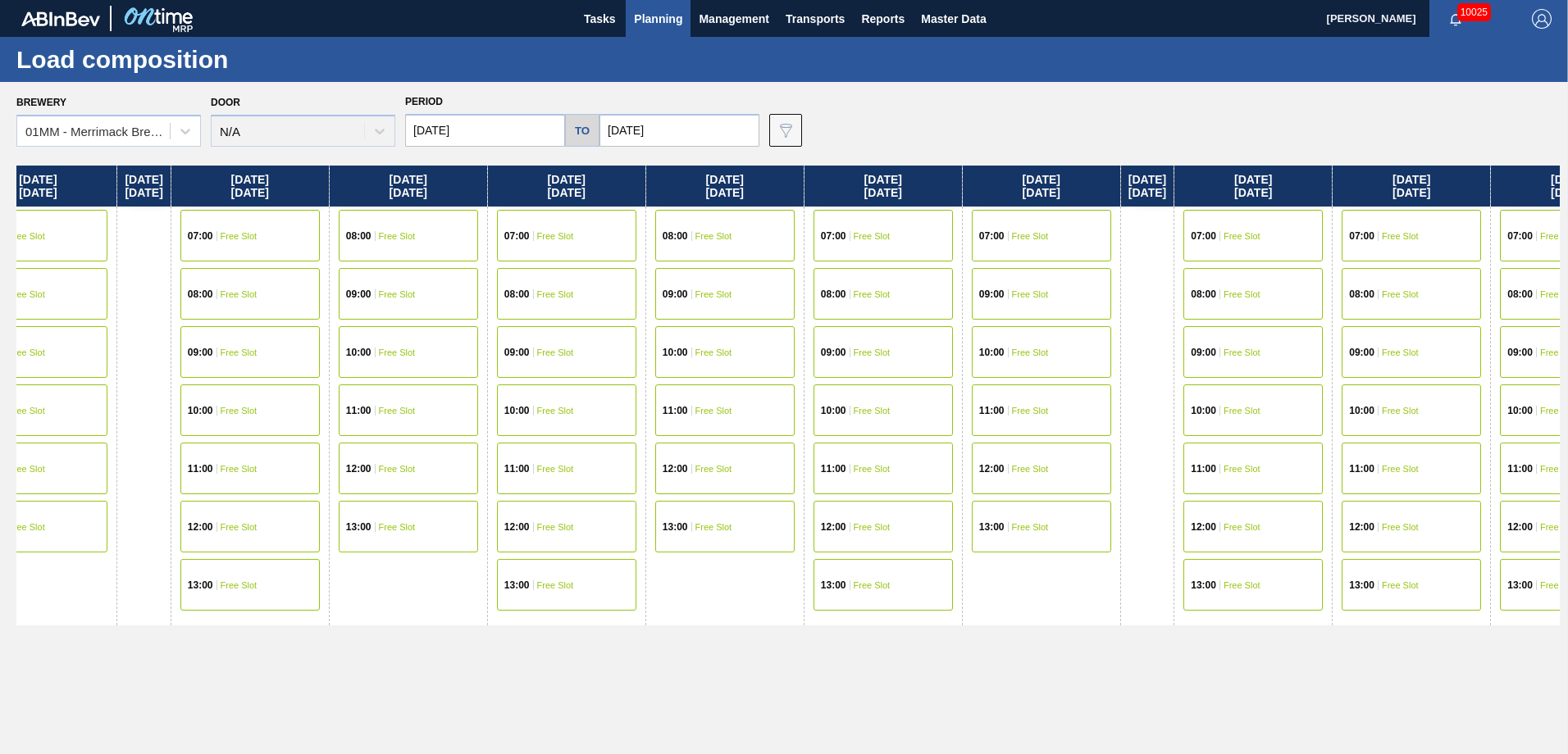
drag, startPoint x: 996, startPoint y: 388, endPoint x: 759, endPoint y: 399, distance: 237.3
click at [759, 399] on div "[DATE] 07:00 Free Slot 08:00 Free Slot 09:00 Free Slot 10:00 Free Slot 11:00 Fr…" at bounding box center [788, 455] width 1543 height 580
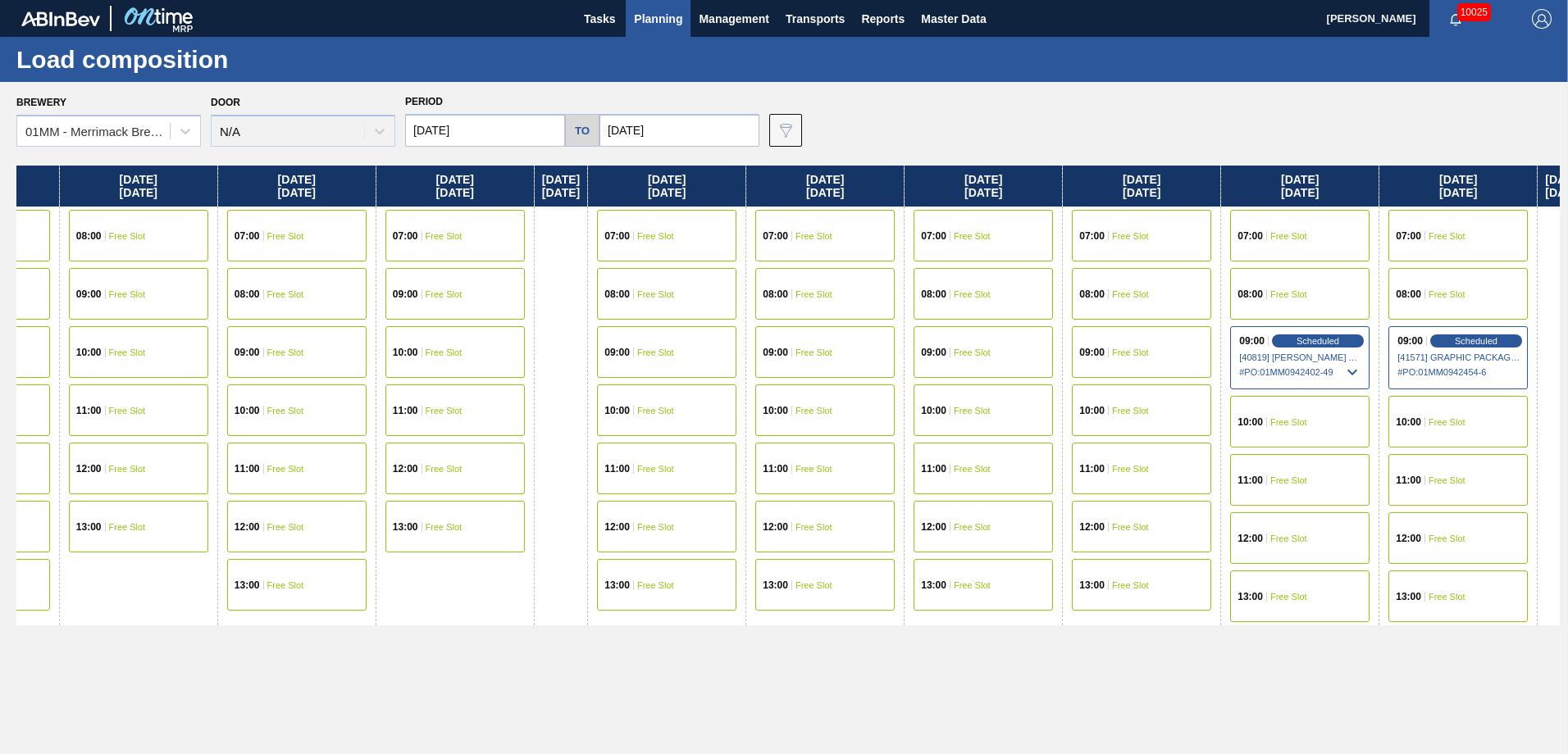
drag, startPoint x: 1260, startPoint y: 391, endPoint x: 947, endPoint y: 374, distance: 313.5
click at [707, 391] on div "[DATE] 07:00 Free Slot 08:00 Free Slot 09:00 Free Slot 10:00 Free Slot 11:00 Fr…" at bounding box center [788, 455] width 1543 height 580
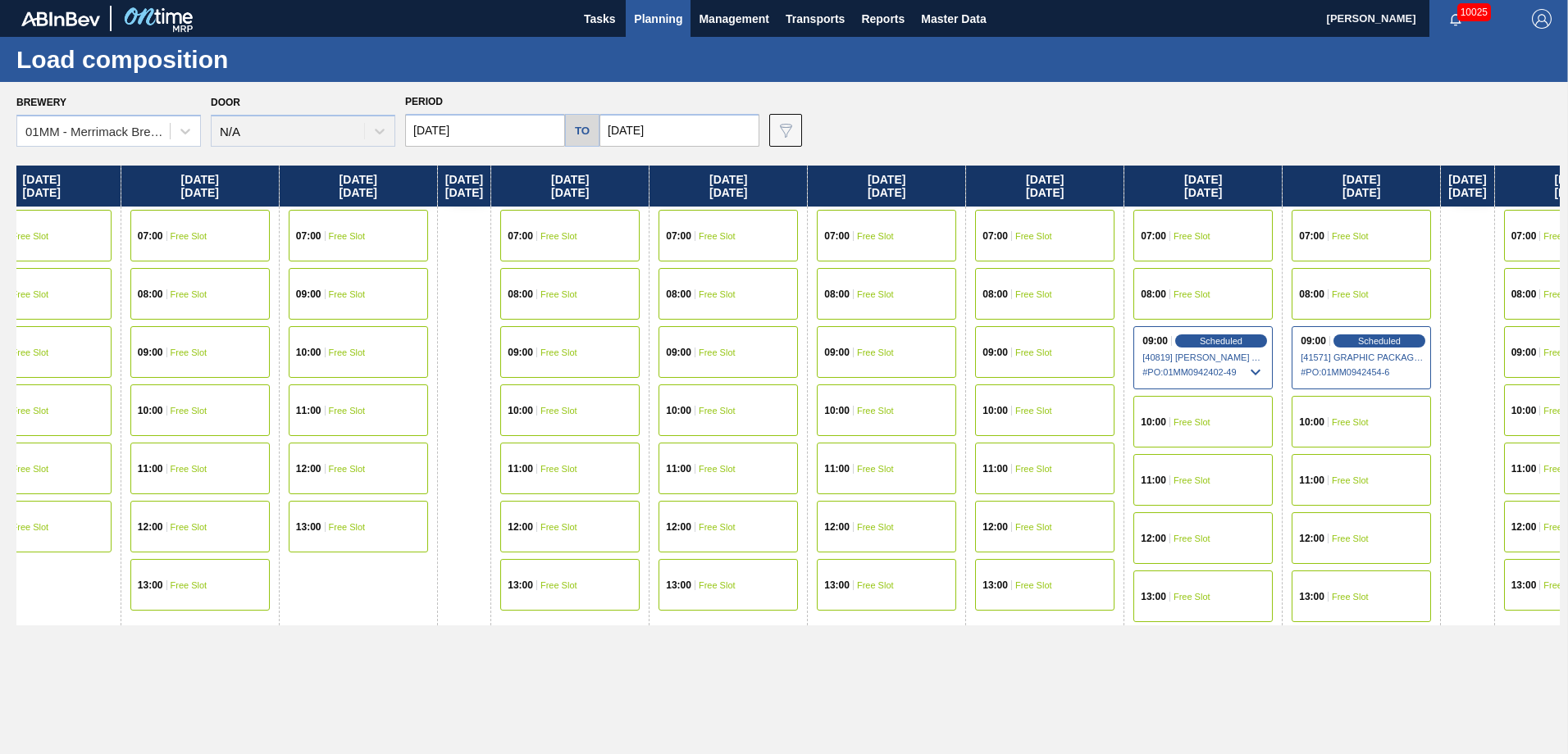
scroll to position [0, 2798]
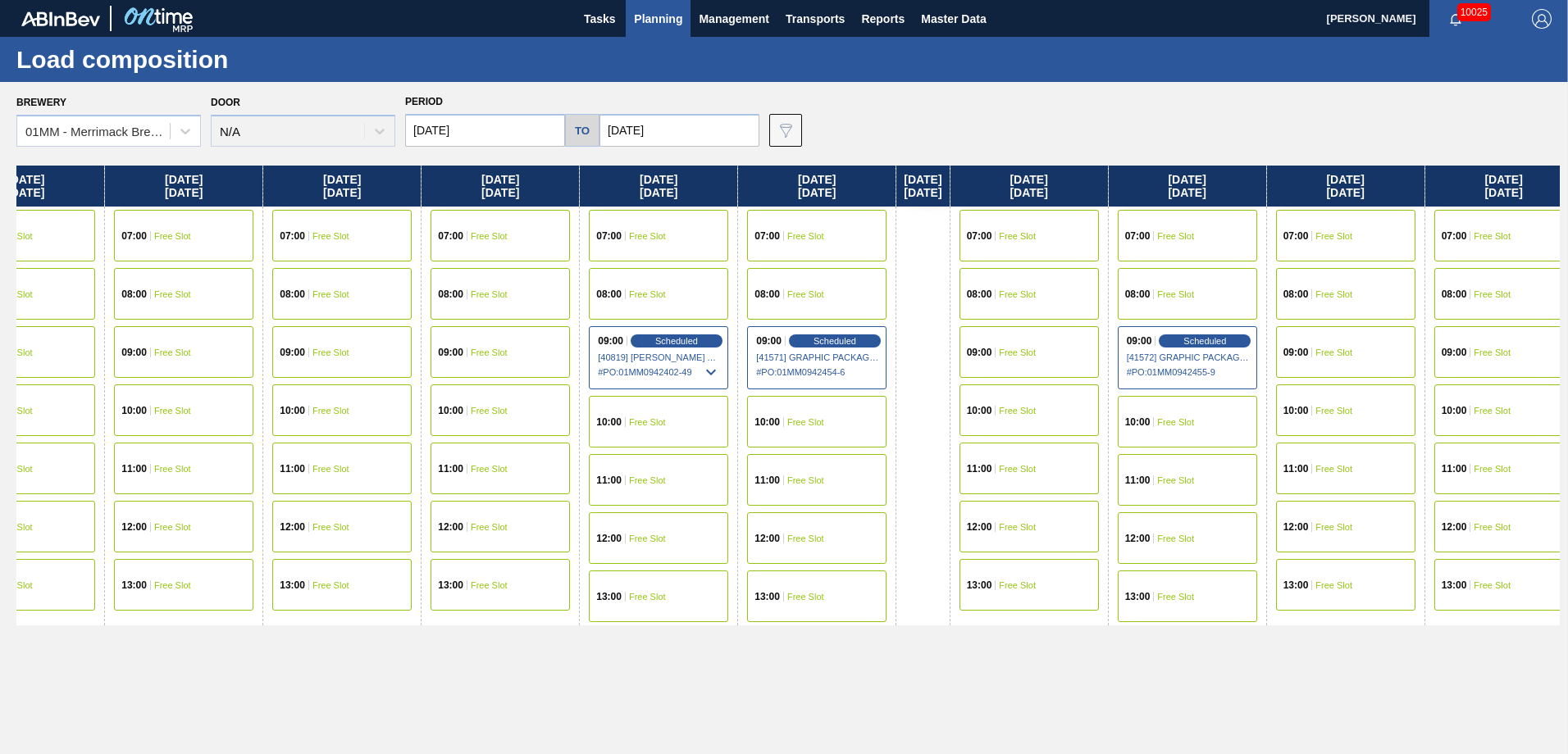
drag, startPoint x: 1166, startPoint y: 371, endPoint x: 565, endPoint y: 373, distance: 601.0
click at [575, 373] on div "[DATE] 07:00 Free Slot 08:00 Free Slot 09:00 Free Slot 10:00 Free Slot 11:00 Fr…" at bounding box center [788, 455] width 1543 height 580
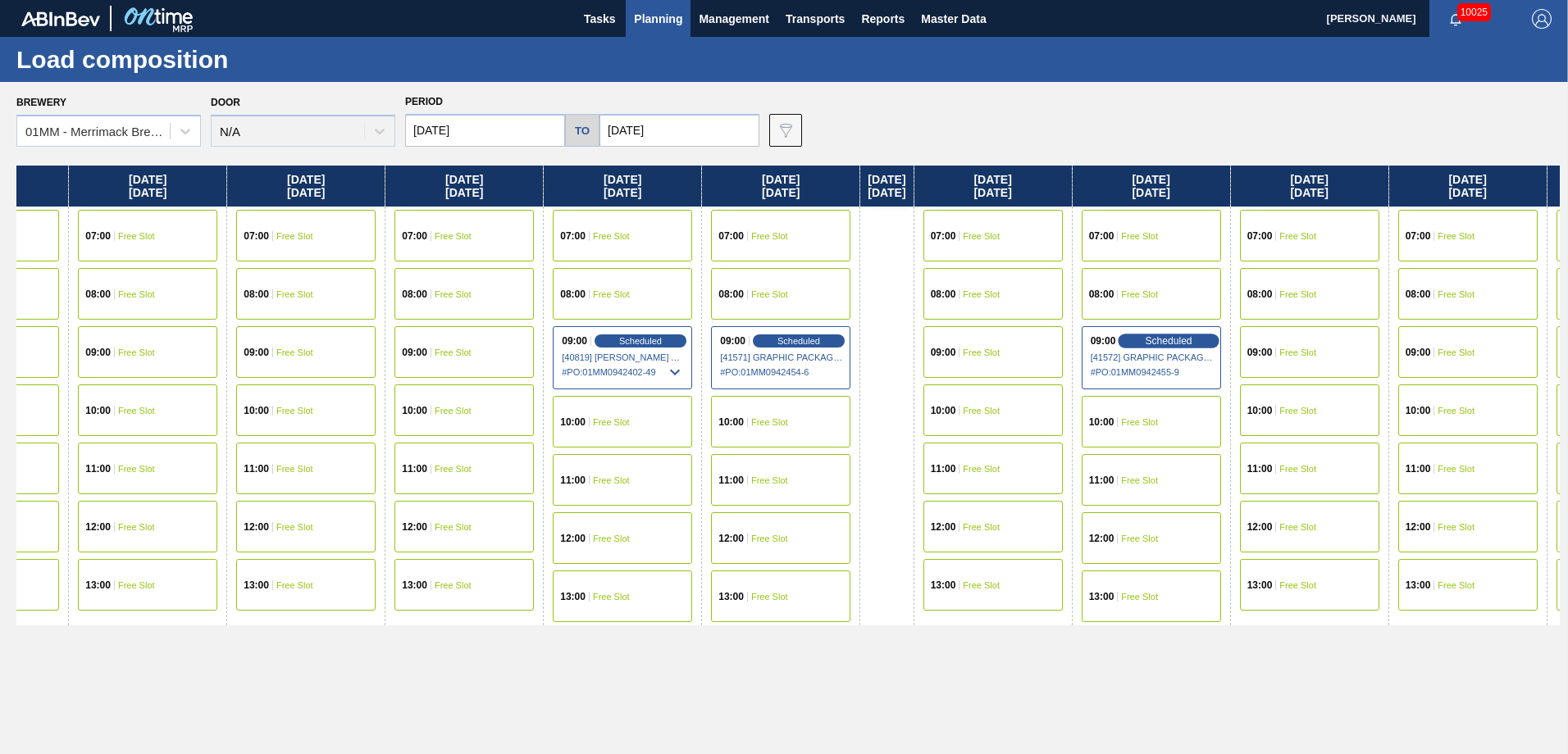
click at [1192, 342] on span "Scheduled" at bounding box center [1168, 340] width 46 height 11
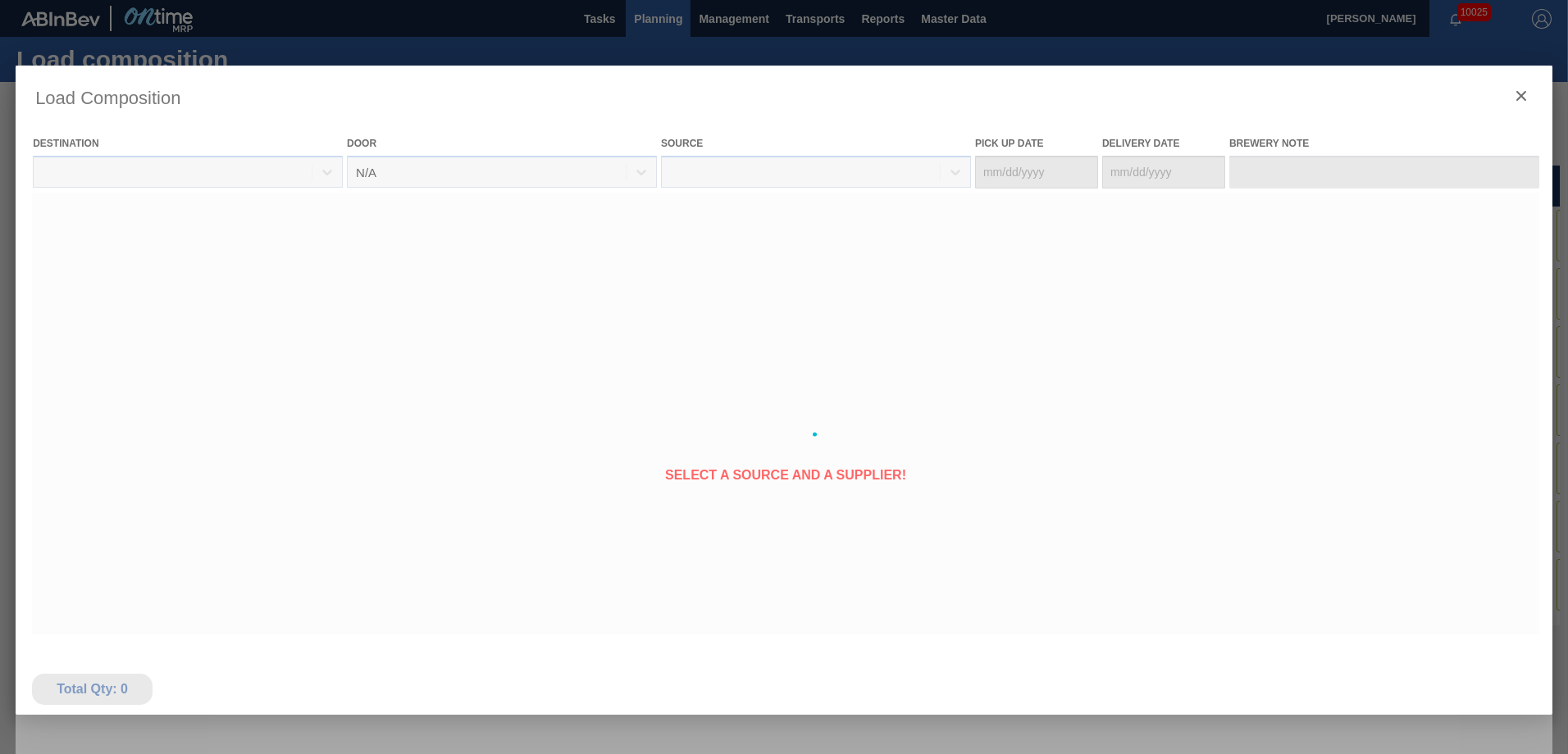
type Date "[DATE]"
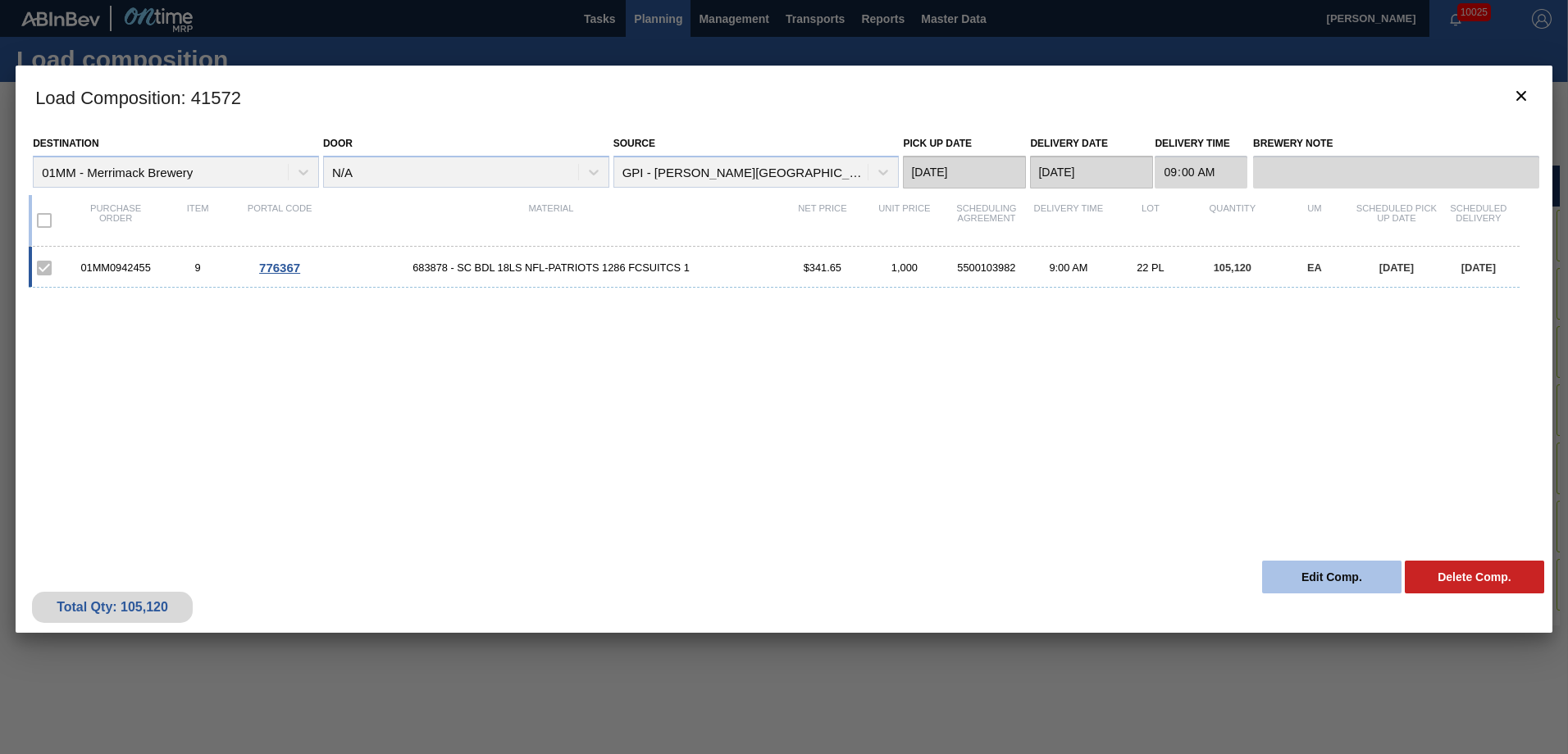
click at [1330, 573] on button "Edit Comp." at bounding box center [1332, 577] width 139 height 33
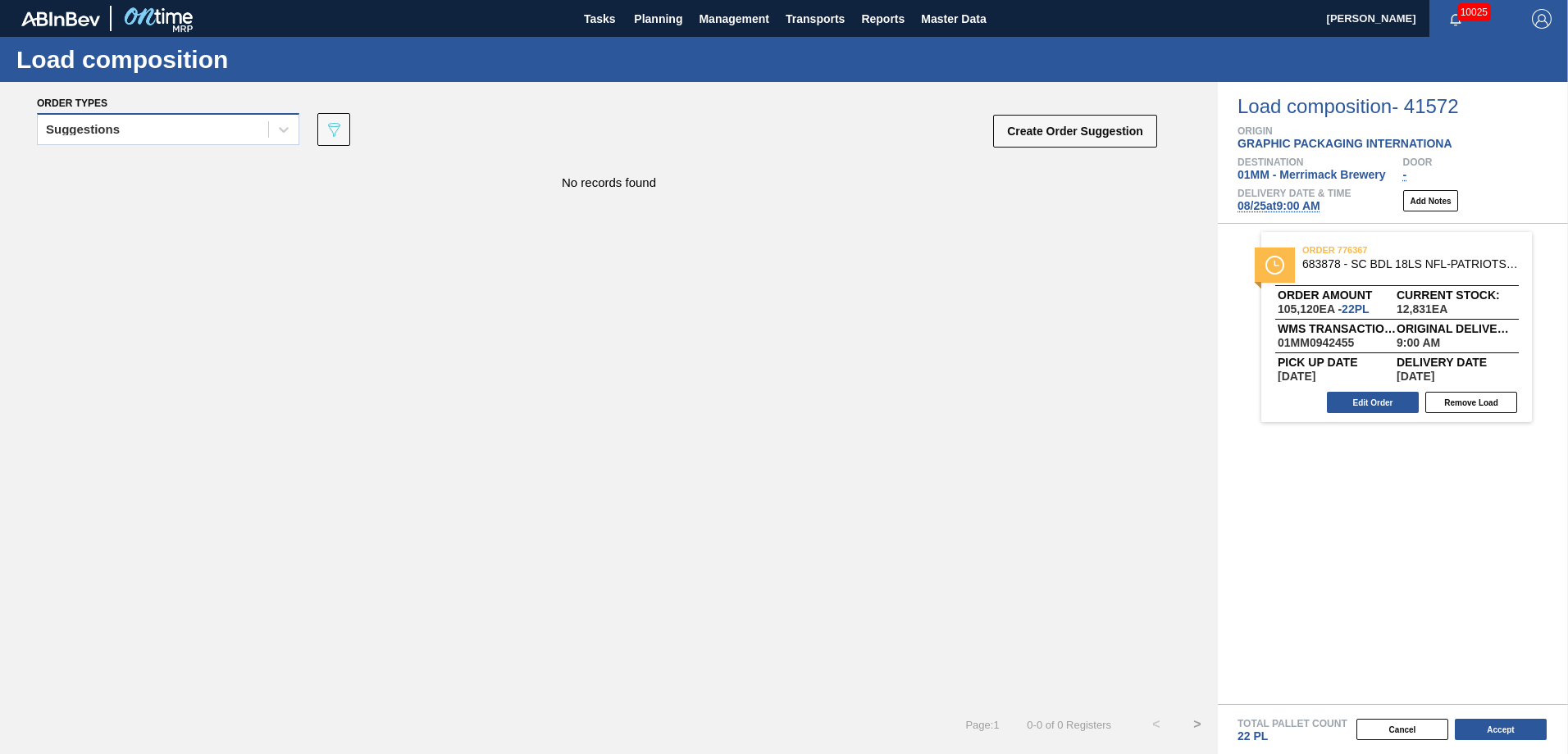
click at [142, 125] on div "Suggestions" at bounding box center [153, 130] width 230 height 24
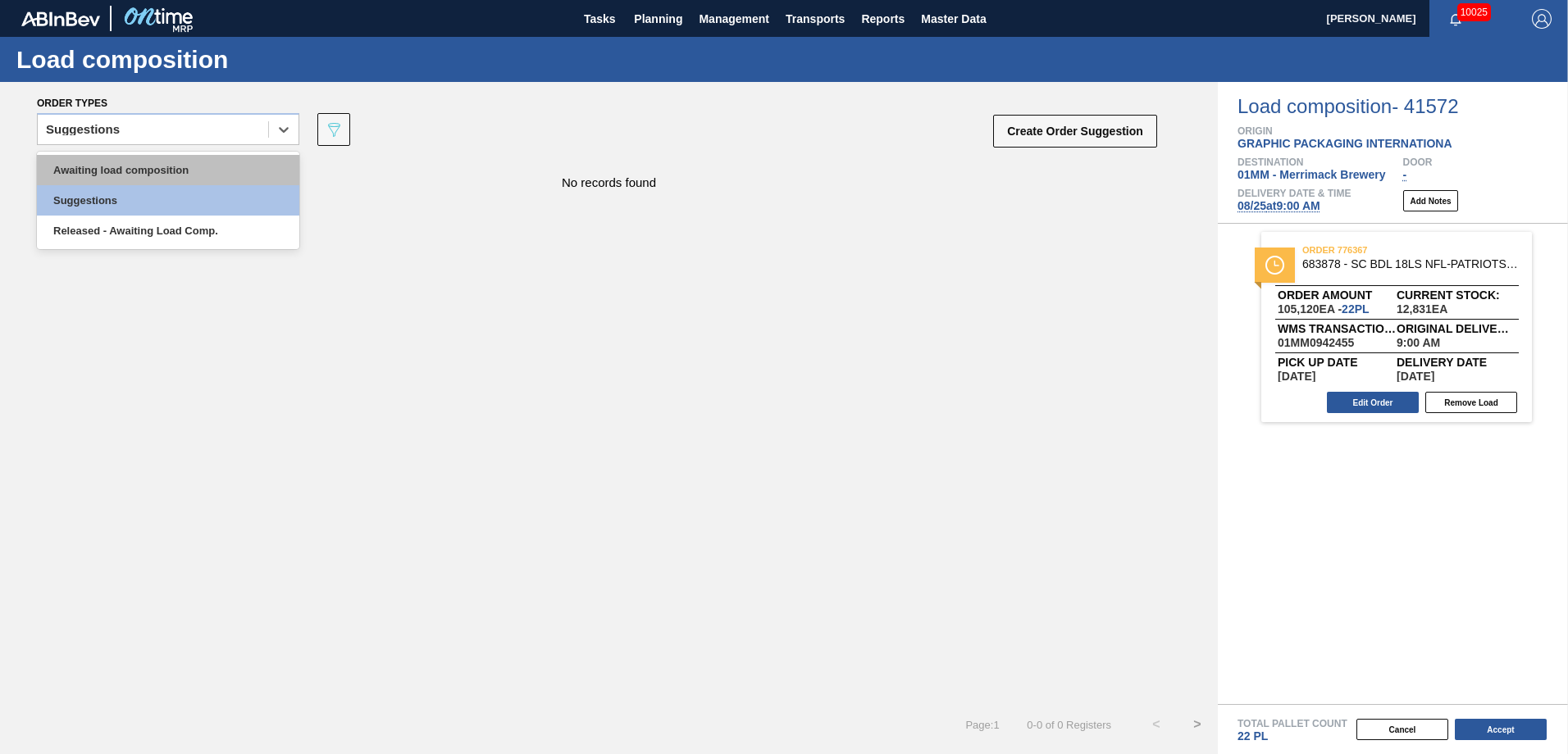
click at [137, 179] on div "Awaiting load composition" at bounding box center [167, 169] width 262 height 30
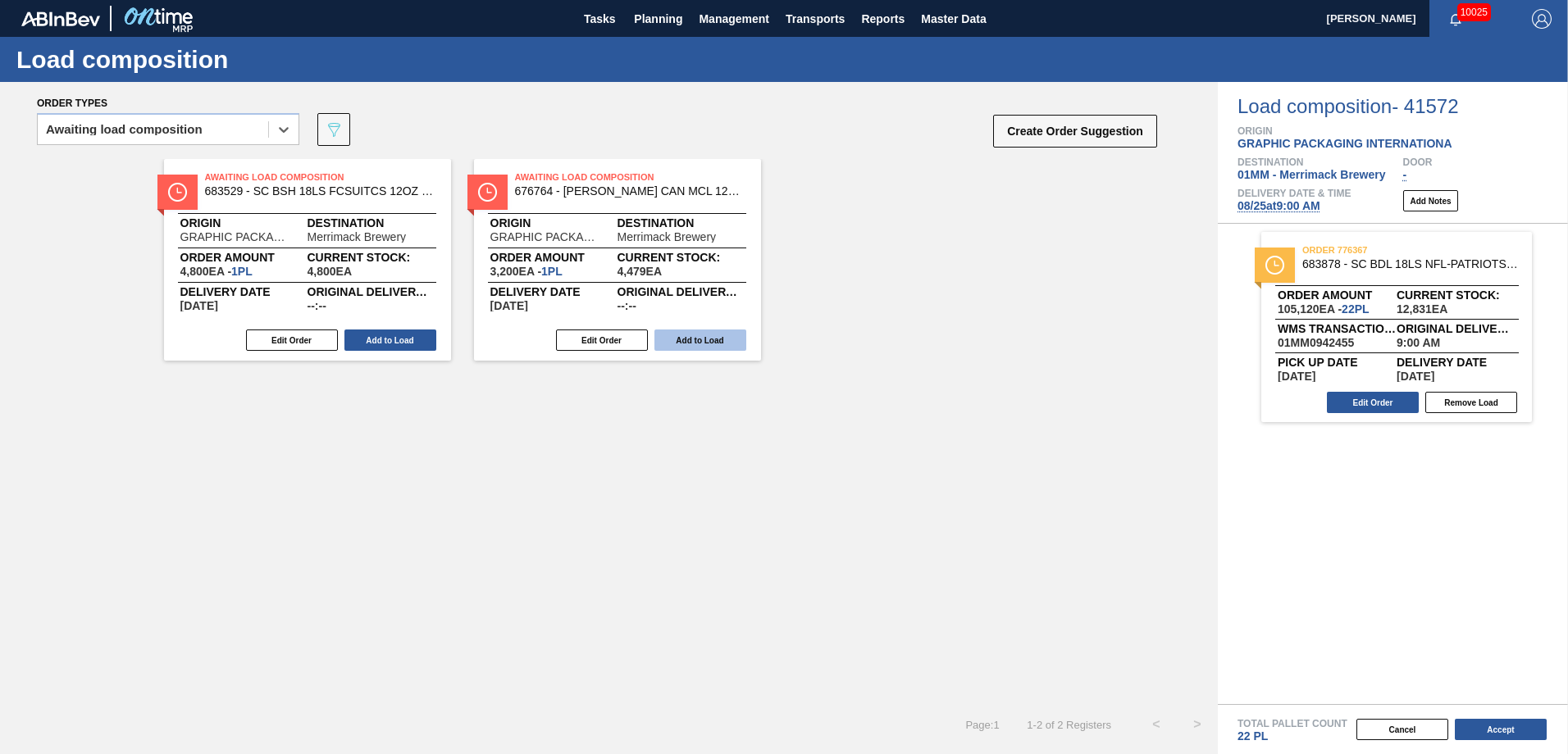
click at [691, 341] on button "Add to Load" at bounding box center [700, 341] width 92 height 21
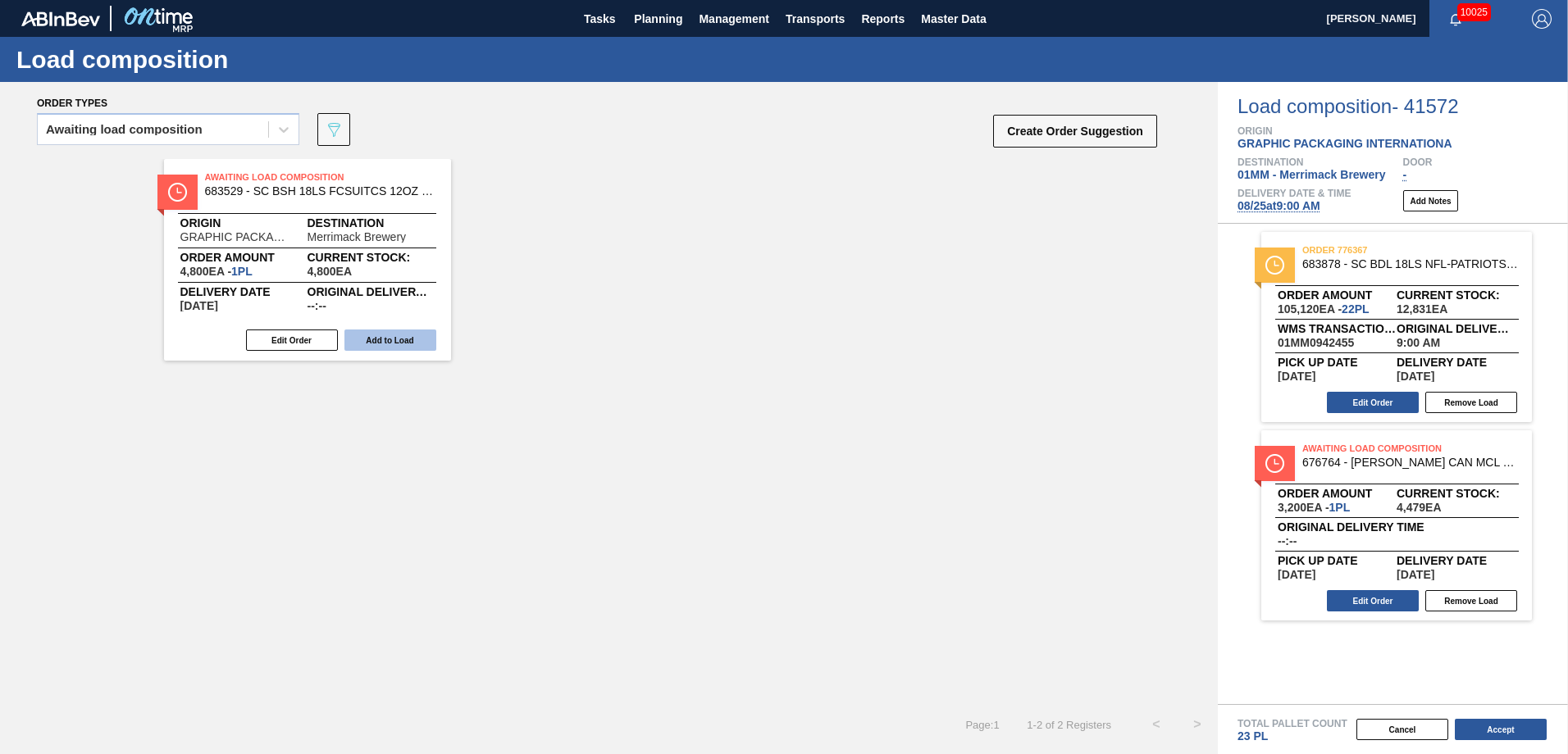
click at [400, 344] on button "Add to Load" at bounding box center [390, 341] width 92 height 21
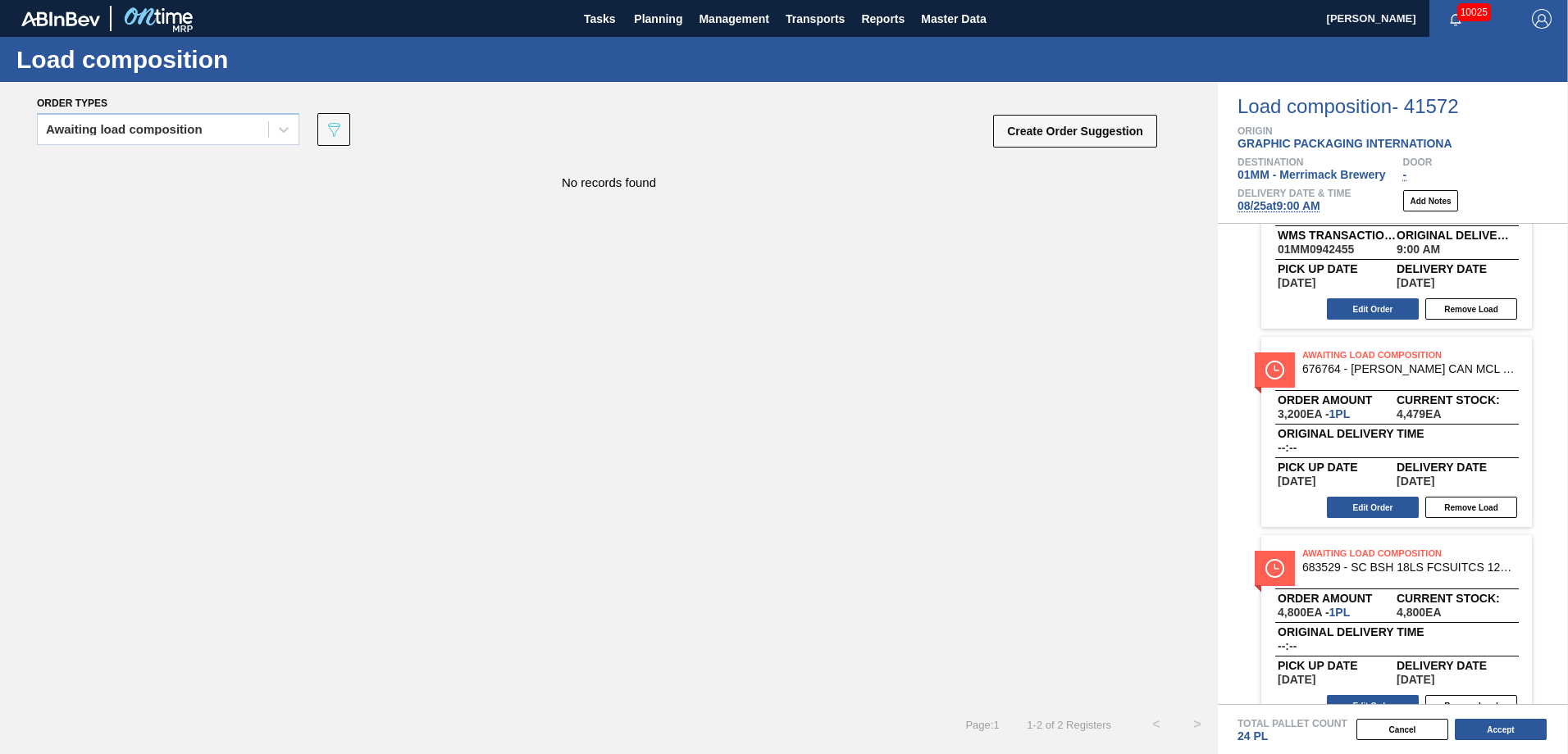
scroll to position [123, 0]
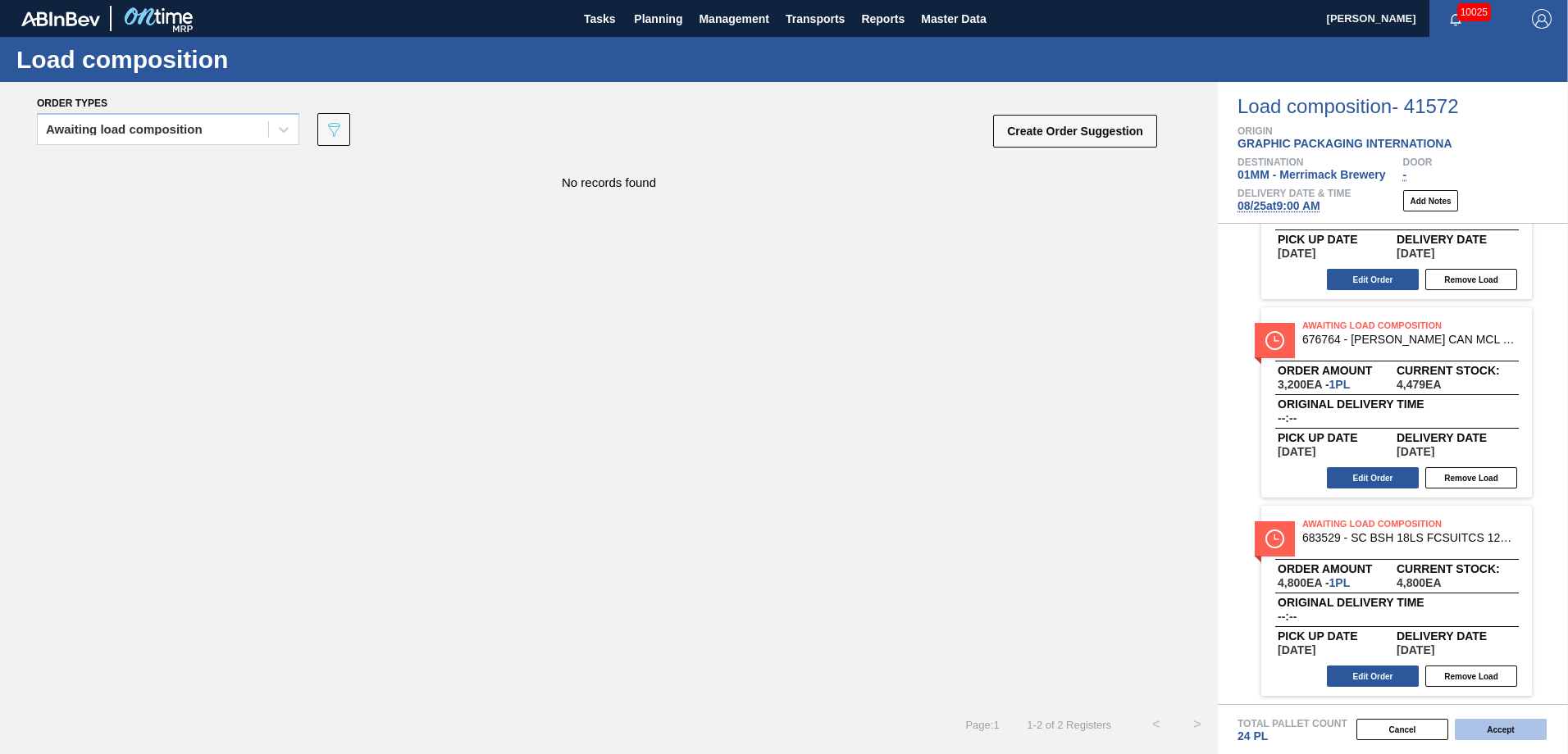
click at [1493, 730] on button "Accept" at bounding box center [1500, 730] width 92 height 21
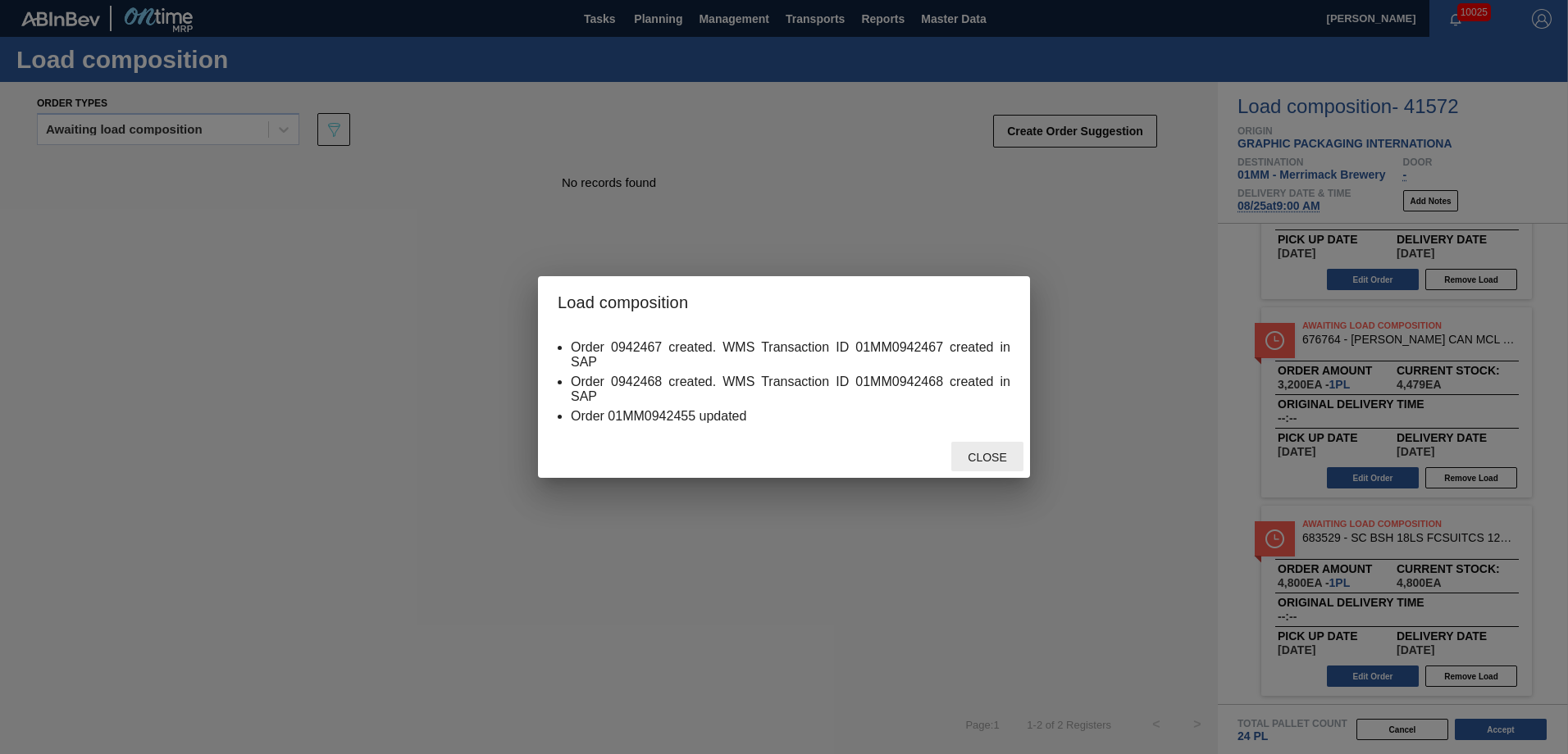
click at [976, 443] on div "Close" at bounding box center [987, 457] width 73 height 30
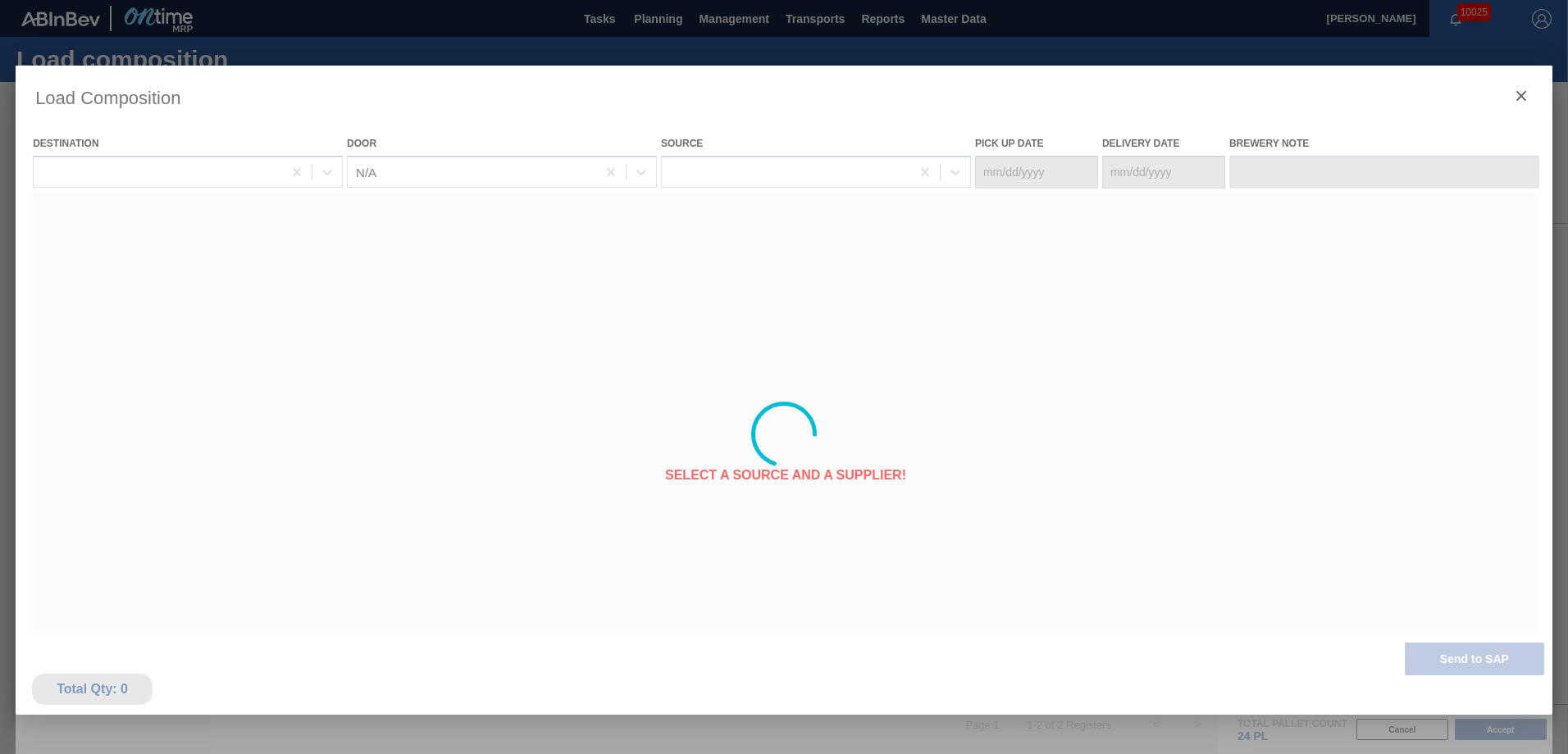
type Date "[DATE]"
